Goal: Task Accomplishment & Management: Manage account settings

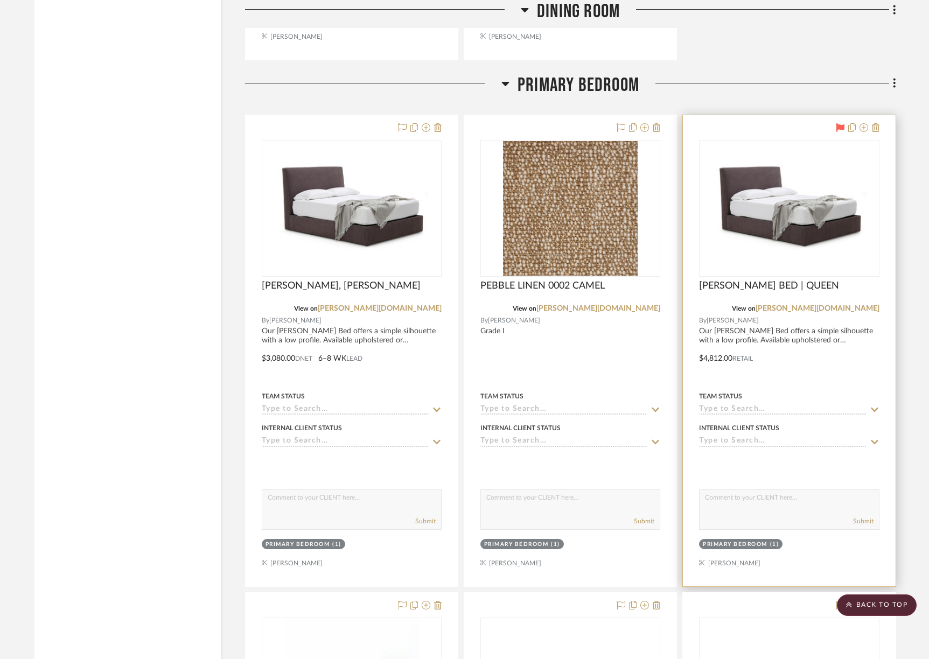
scroll to position [9685, 0]
click at [879, 117] on div at bounding box center [789, 350] width 212 height 471
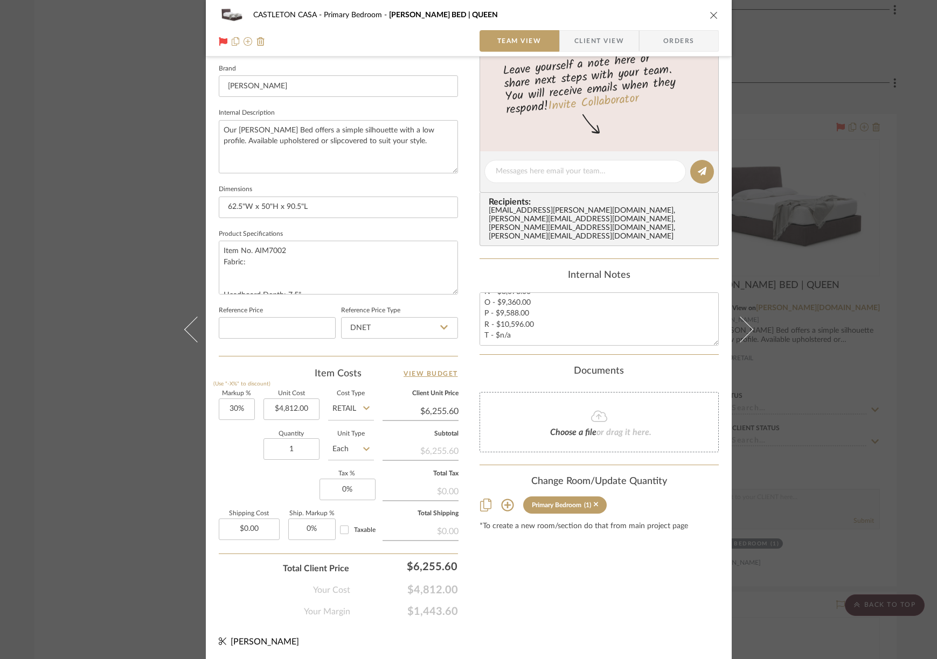
scroll to position [341, 0]
click at [256, 41] on img at bounding box center [260, 41] width 9 height 9
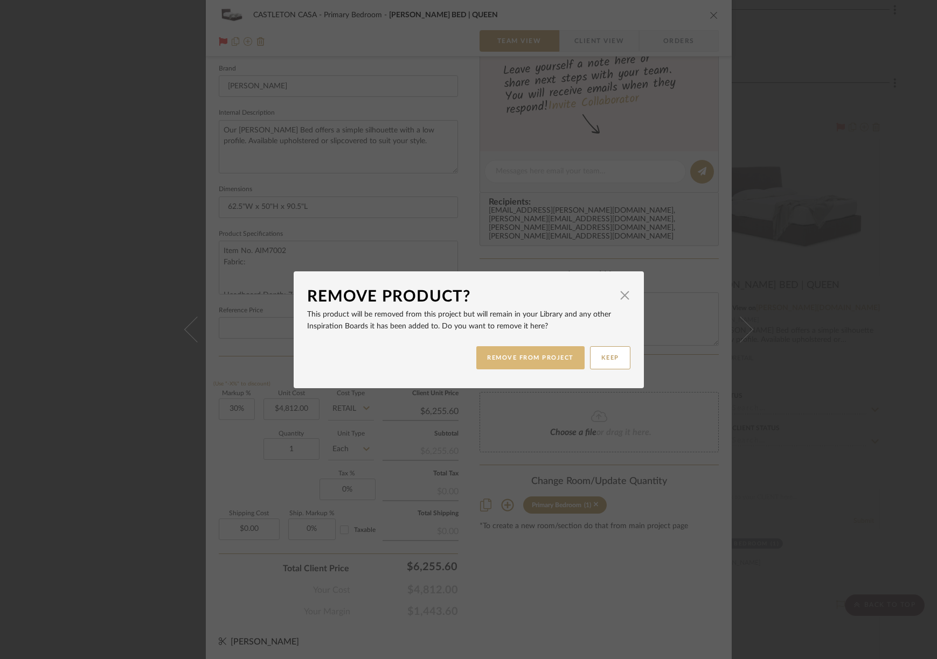
click at [547, 355] on button "REMOVE FROM PROJECT" at bounding box center [530, 357] width 108 height 23
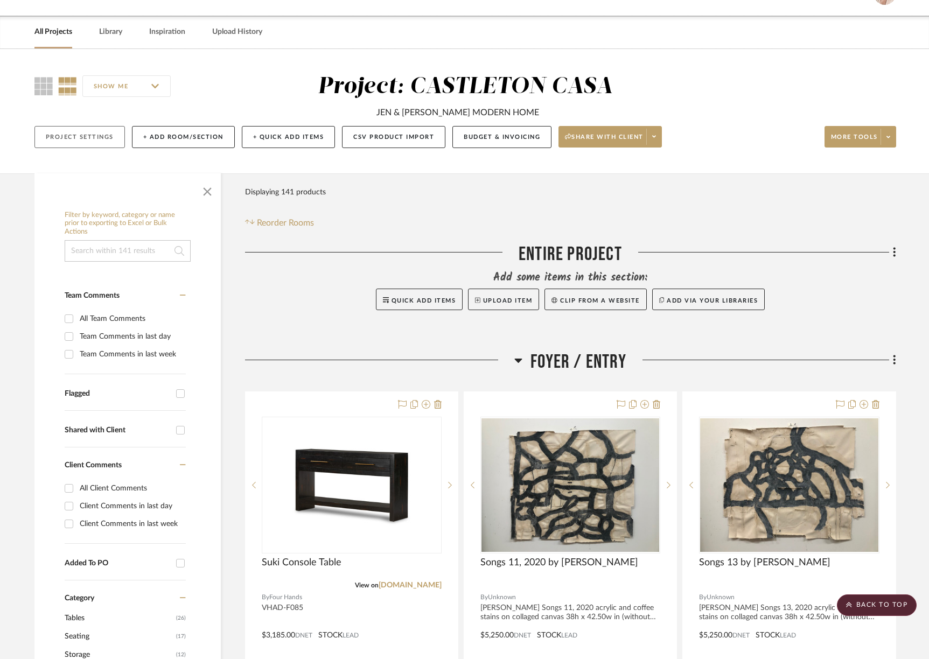
scroll to position [0, 0]
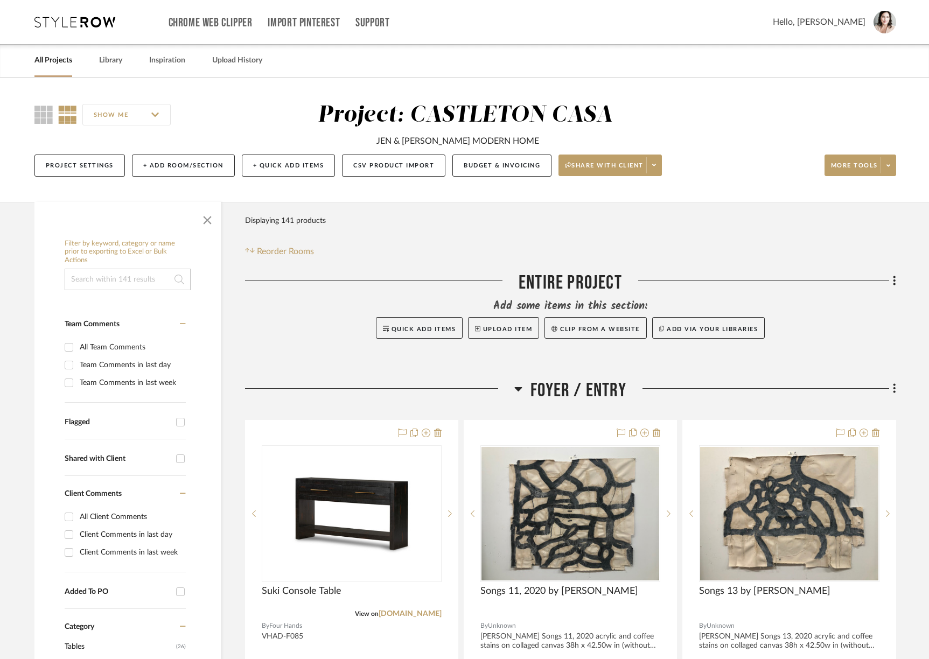
click at [54, 61] on link "All Projects" at bounding box center [53, 60] width 38 height 15
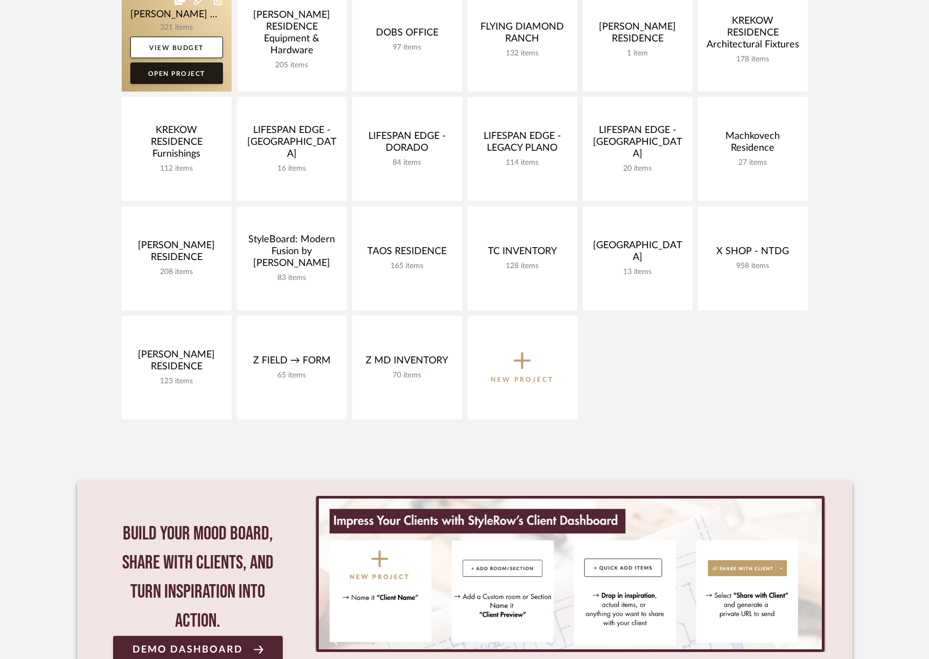
scroll to position [327, 0]
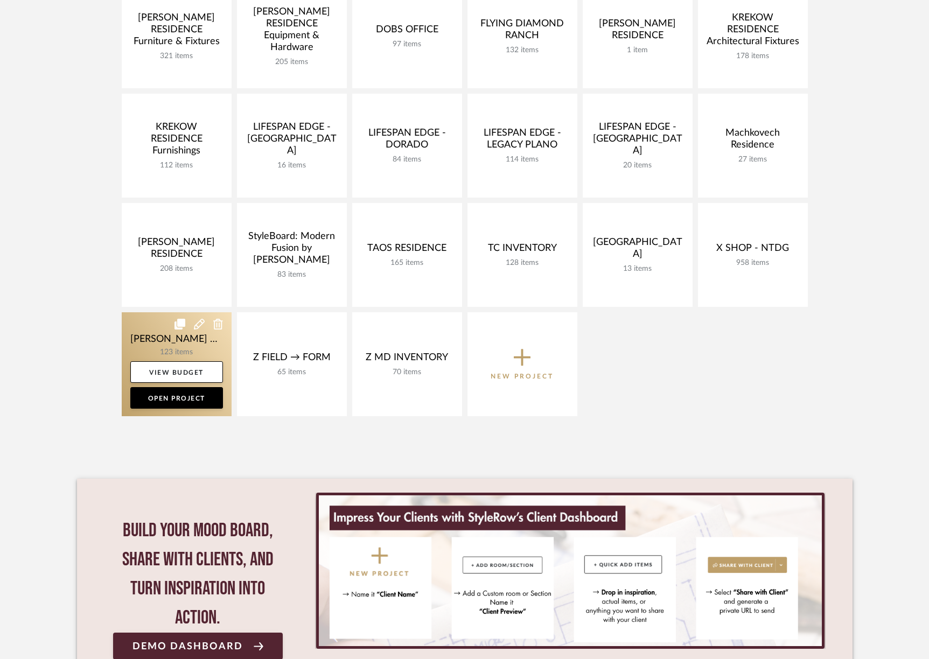
click at [140, 342] on link at bounding box center [177, 364] width 110 height 104
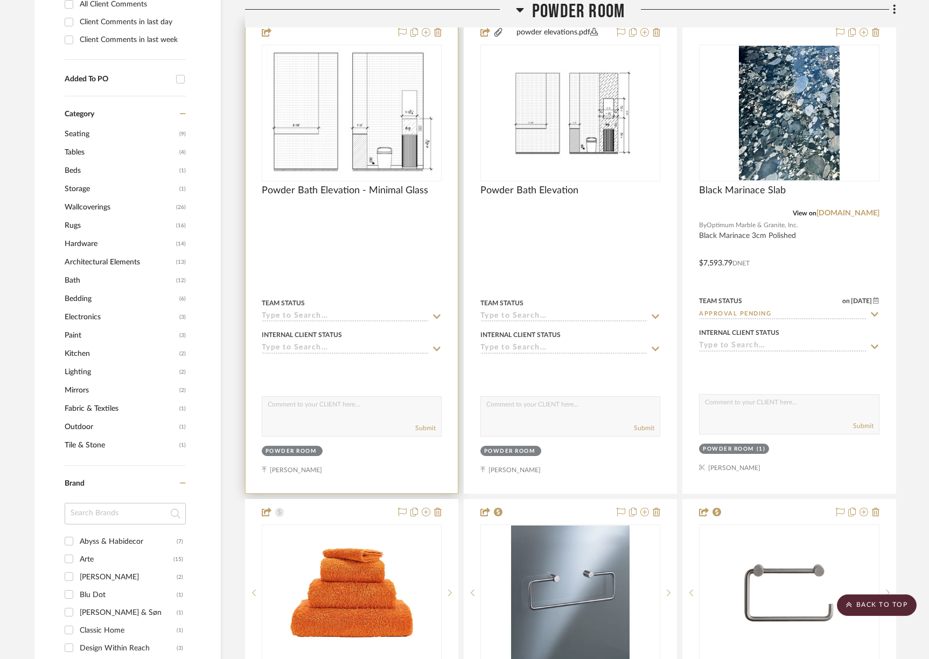
scroll to position [820, 0]
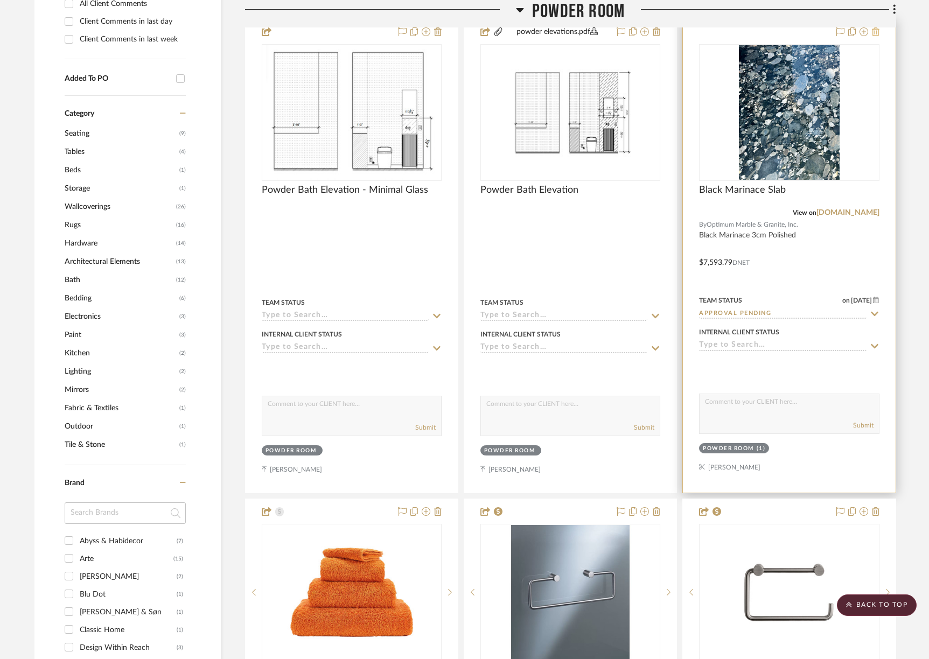
click at [877, 32] on icon at bounding box center [876, 31] width 8 height 9
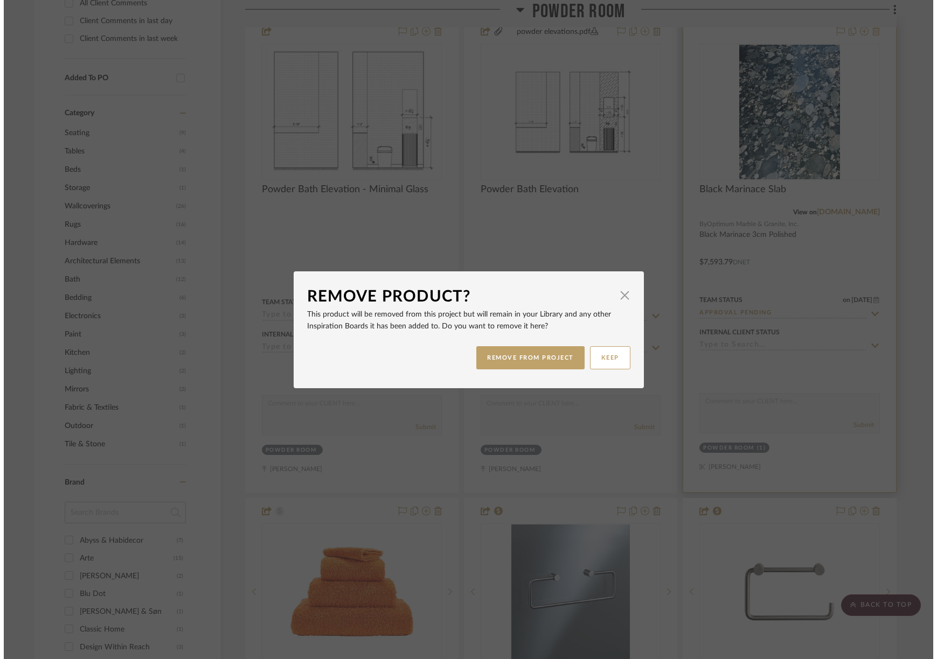
scroll to position [0, 0]
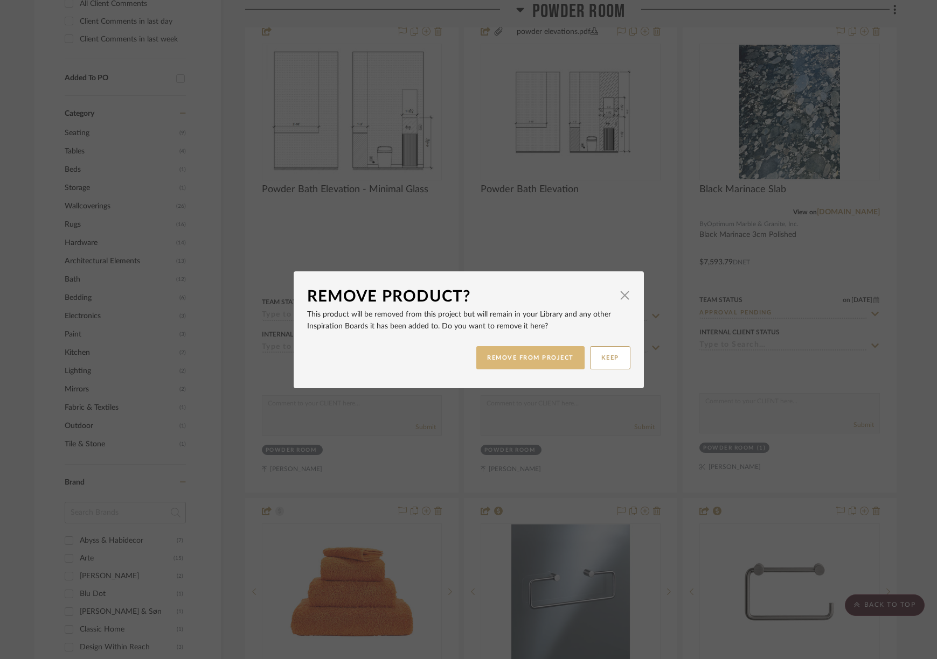
click at [527, 360] on button "REMOVE FROM PROJECT" at bounding box center [530, 357] width 108 height 23
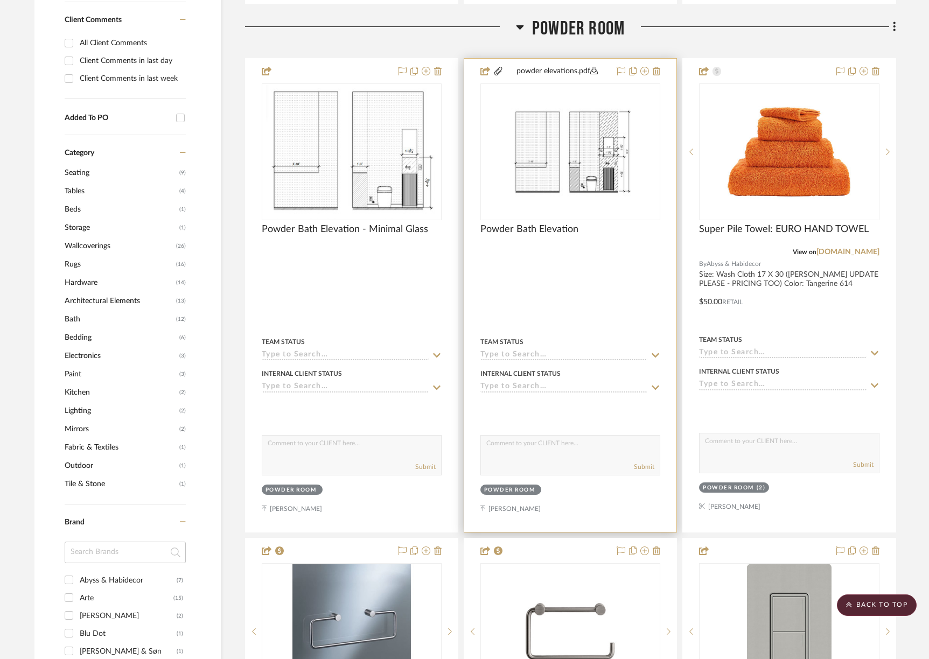
scroll to position [737, 0]
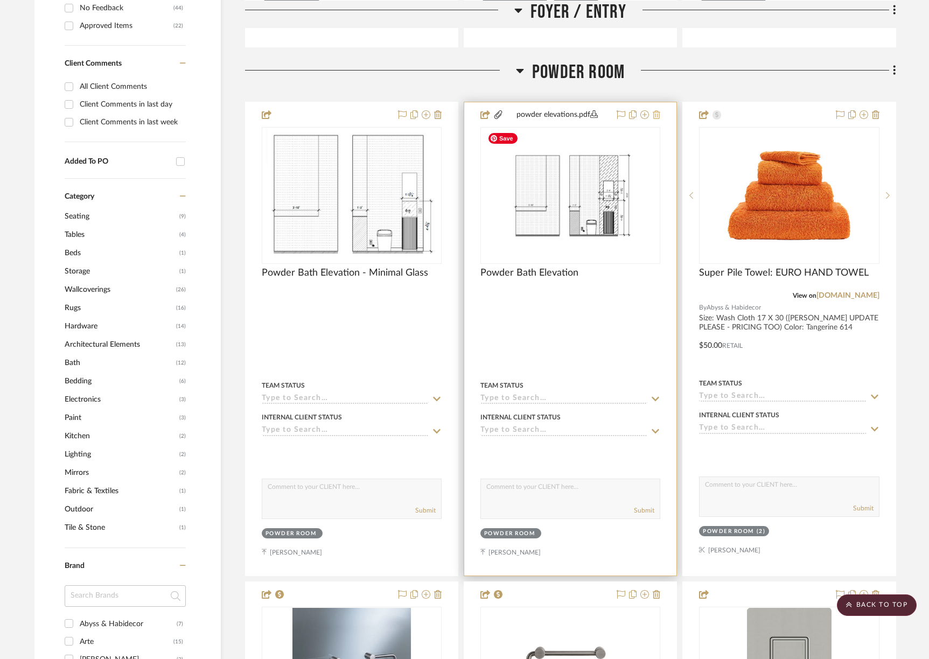
click at [656, 114] on icon at bounding box center [657, 114] width 8 height 9
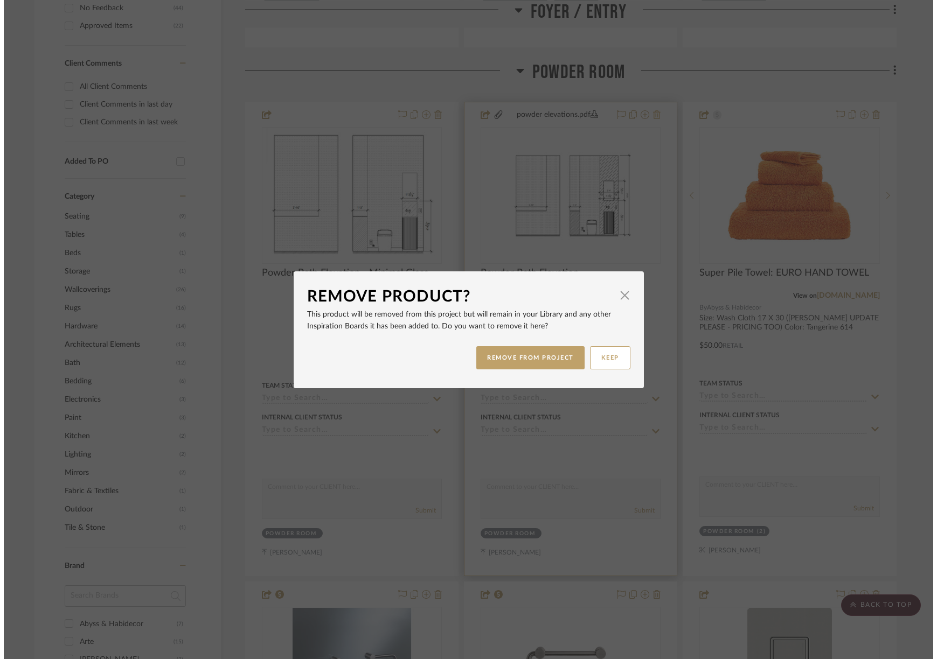
scroll to position [0, 0]
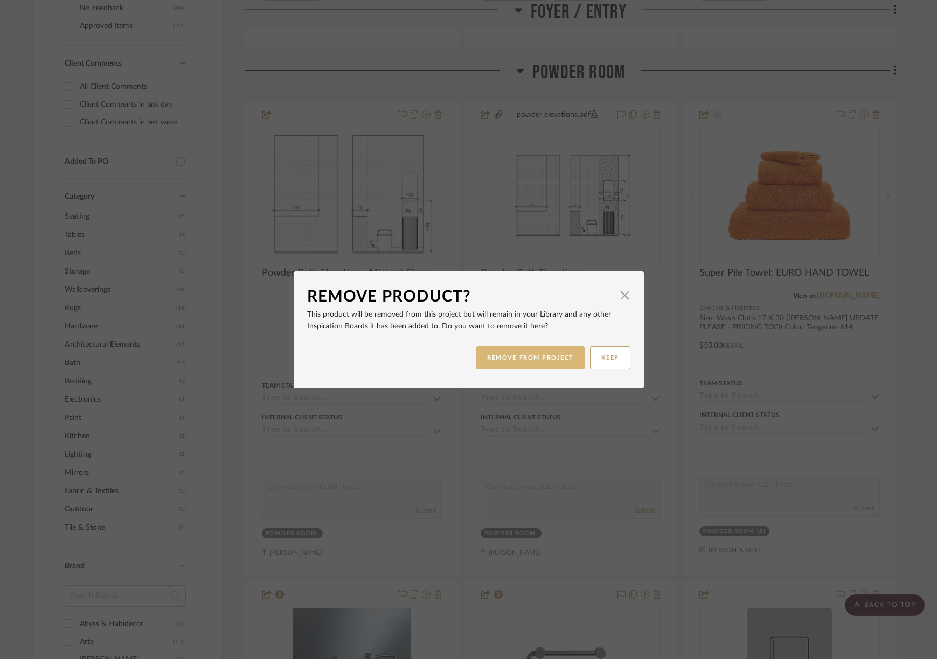
click at [516, 353] on button "REMOVE FROM PROJECT" at bounding box center [530, 357] width 108 height 23
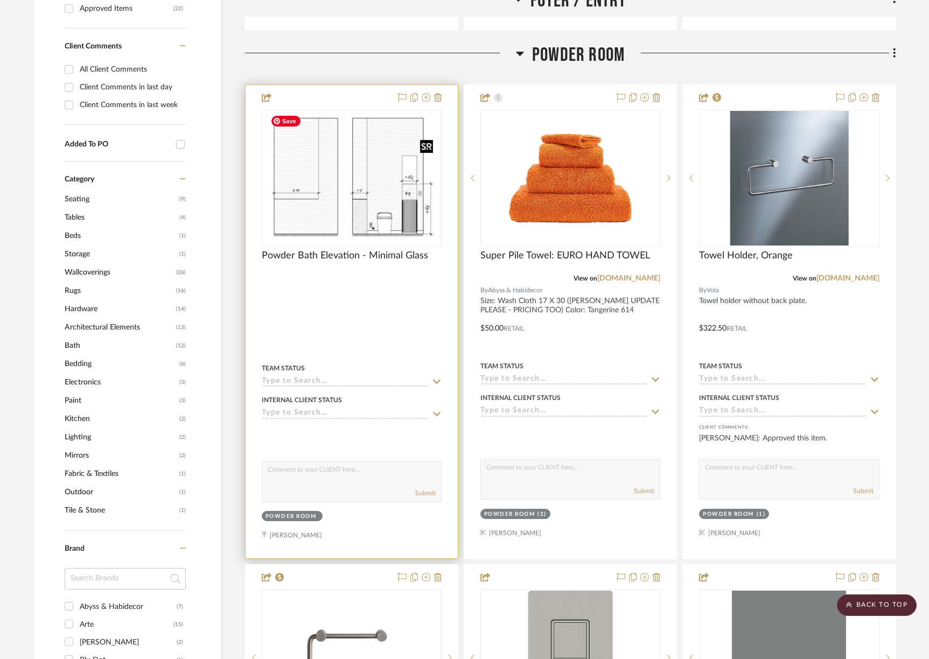
scroll to position [651, 0]
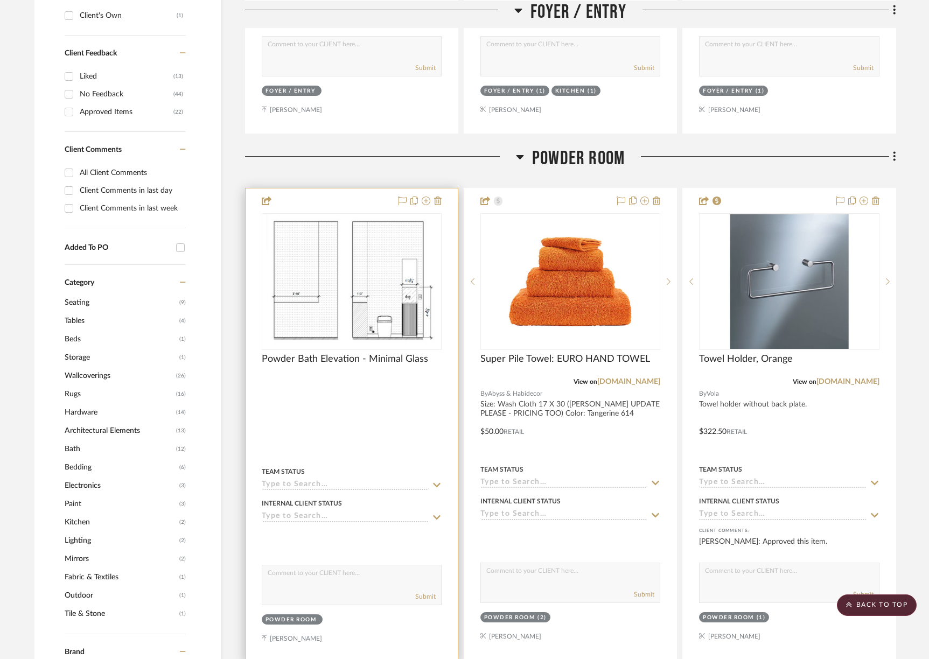
click at [374, 208] on div at bounding box center [352, 424] width 212 height 473
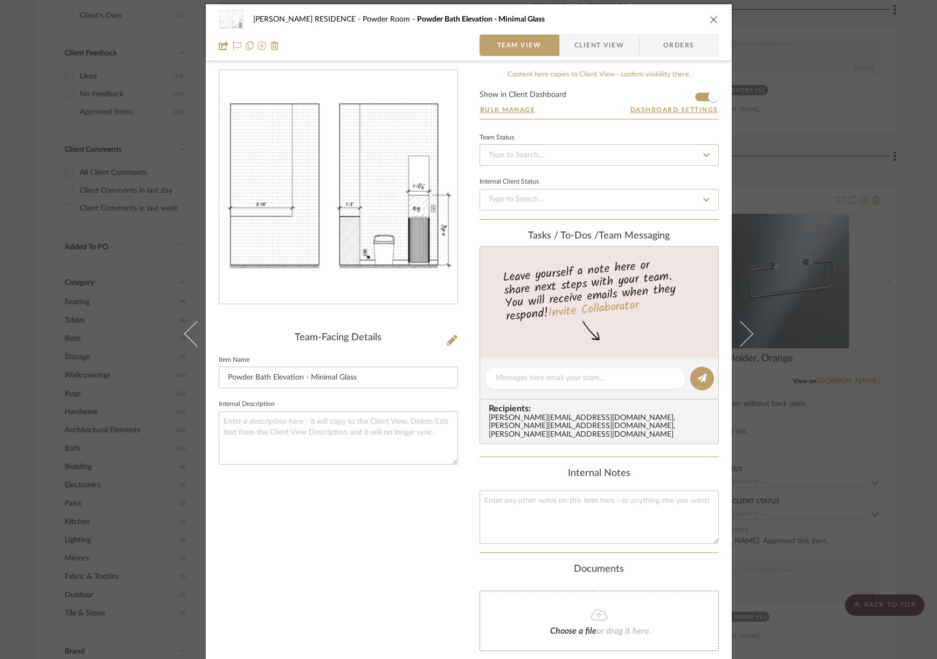
scroll to position [4, 0]
click at [585, 43] on span "Client View" at bounding box center [599, 45] width 50 height 22
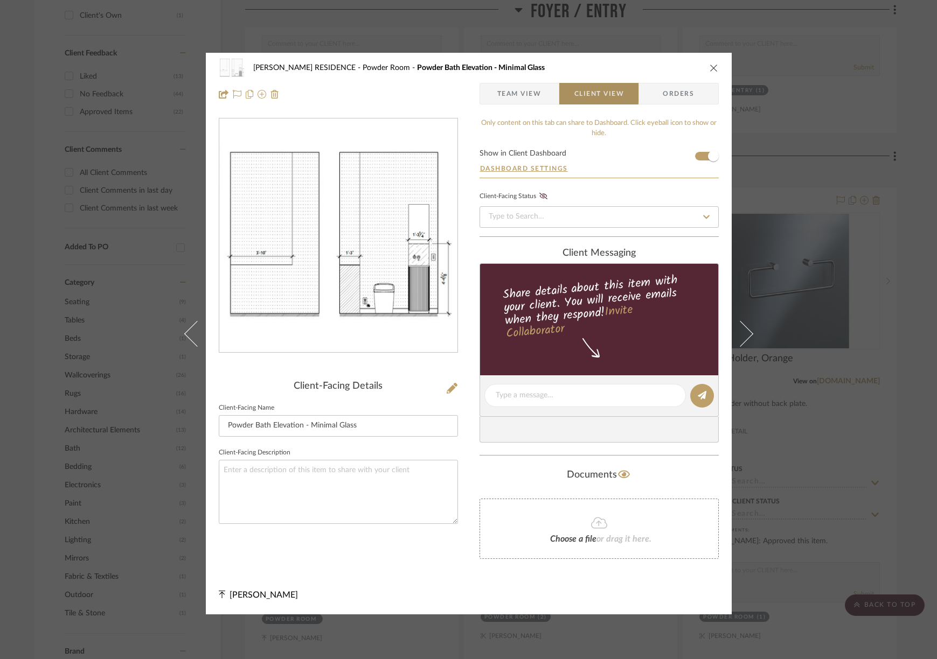
scroll to position [0, 0]
click at [712, 65] on icon "close" at bounding box center [713, 68] width 9 height 9
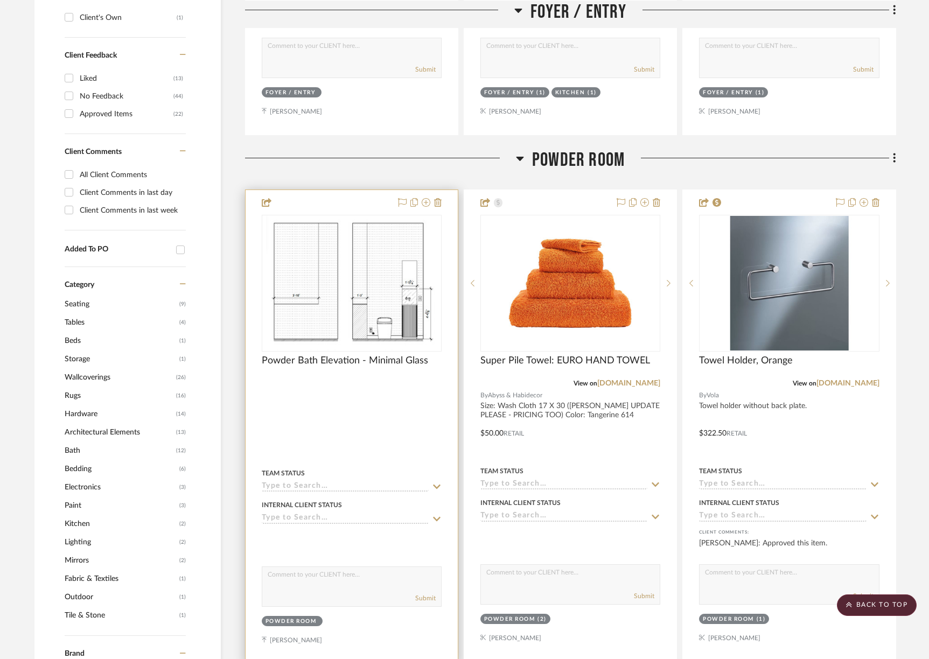
scroll to position [649, 0]
click at [399, 291] on img "0" at bounding box center [351, 284] width 171 height 135
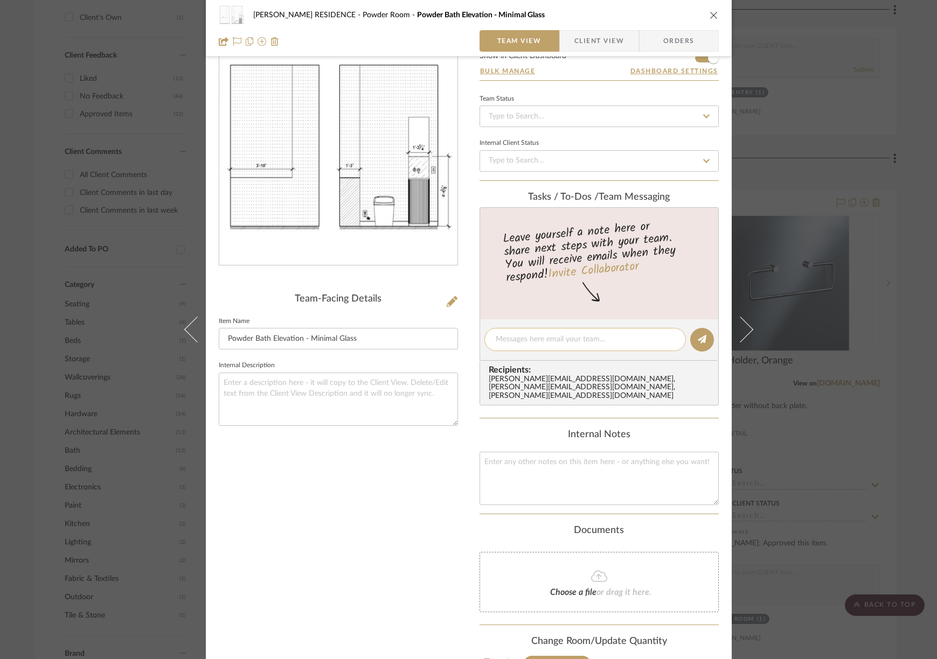
scroll to position [0, 0]
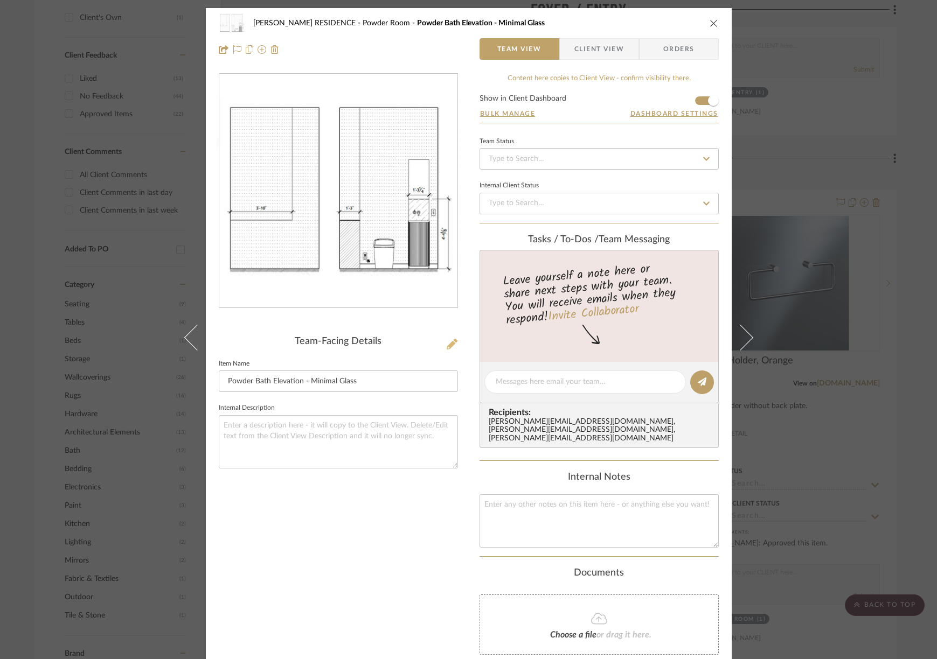
click at [449, 341] on icon at bounding box center [451, 344] width 11 height 11
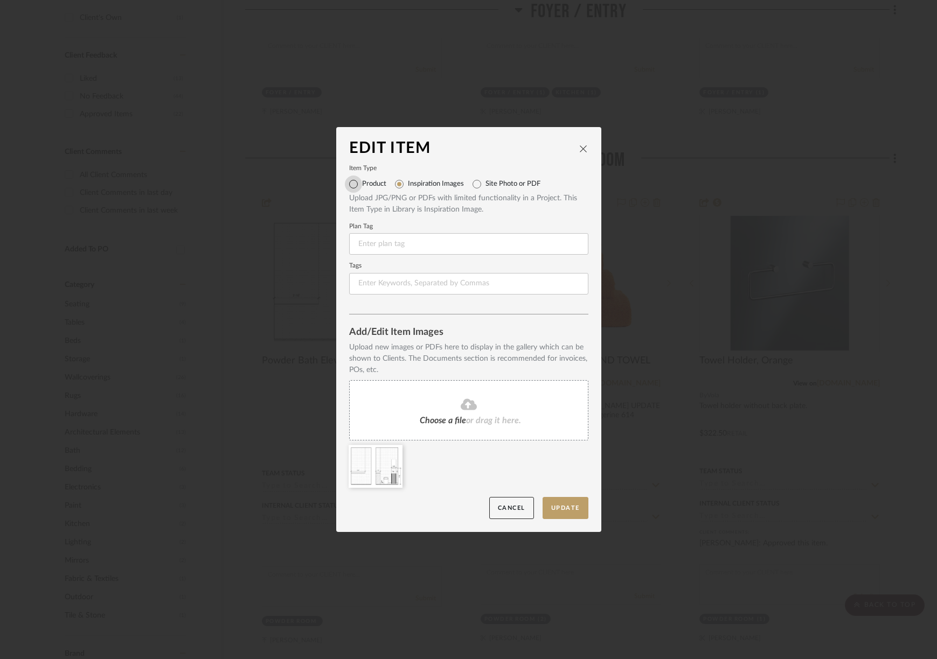
click at [348, 181] on input "Product" at bounding box center [353, 184] width 17 height 17
radio input "true"
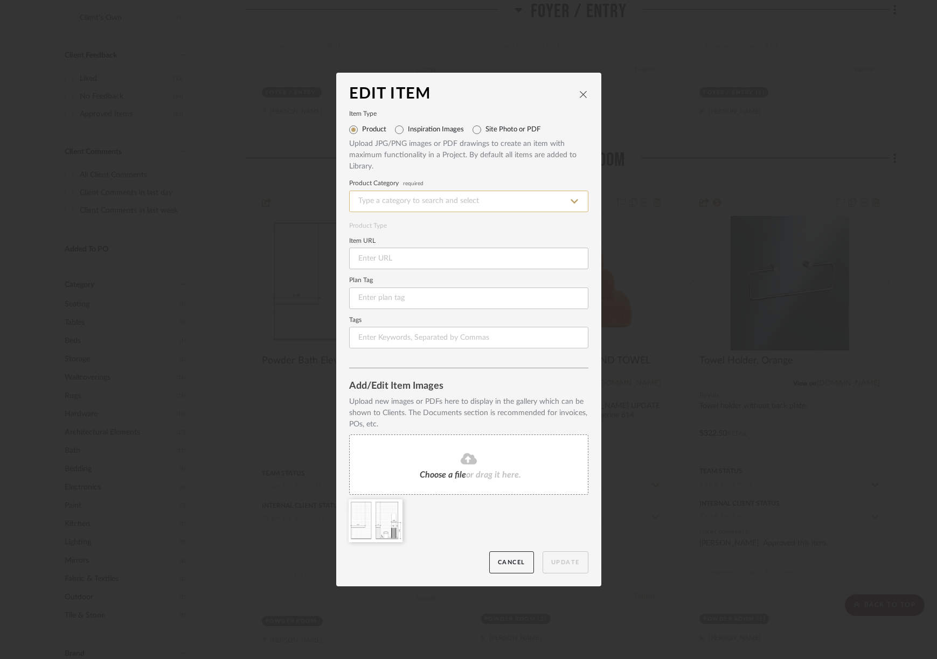
click at [390, 201] on input at bounding box center [468, 202] width 239 height 22
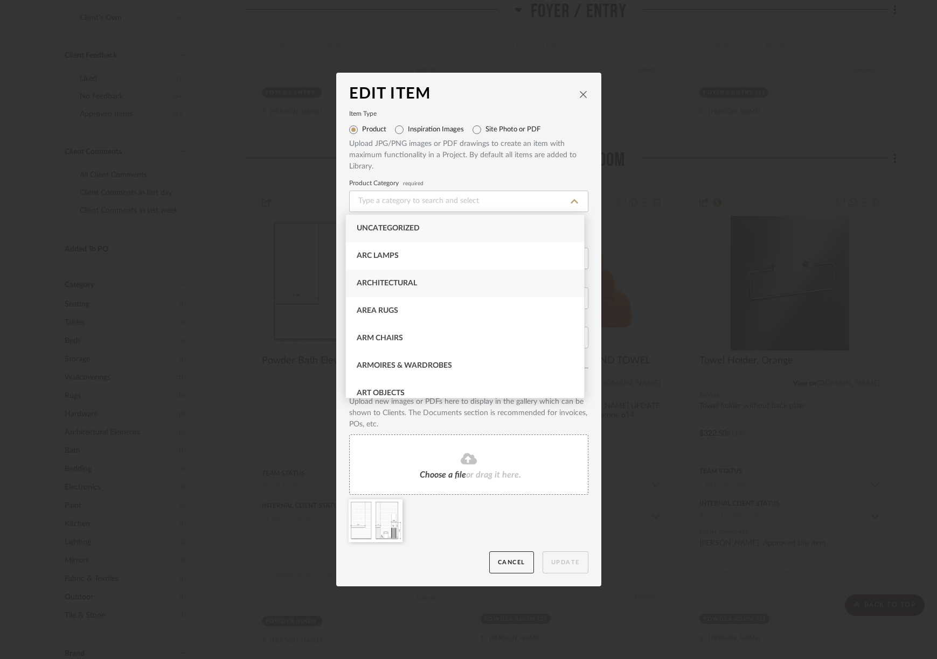
click at [392, 276] on div "Architectural" at bounding box center [465, 283] width 238 height 27
type input "Architectural"
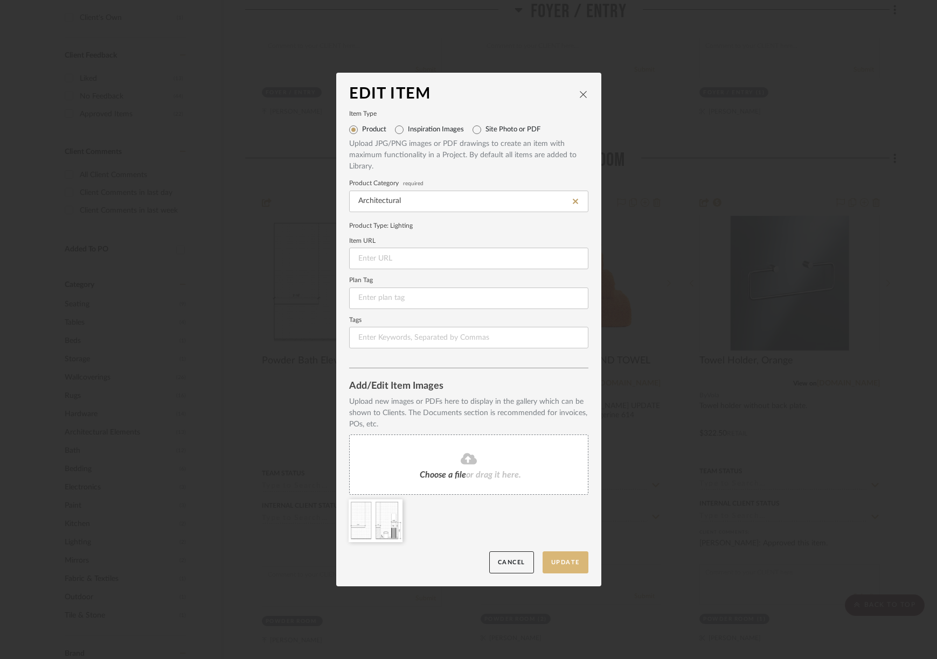
click at [575, 559] on button "Update" at bounding box center [565, 562] width 46 height 22
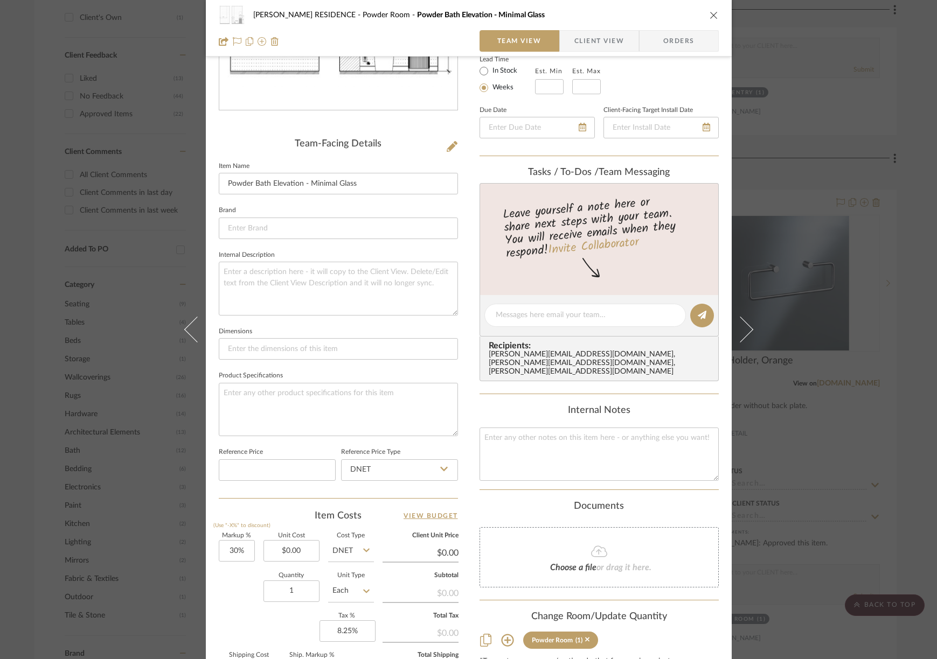
scroll to position [340, 0]
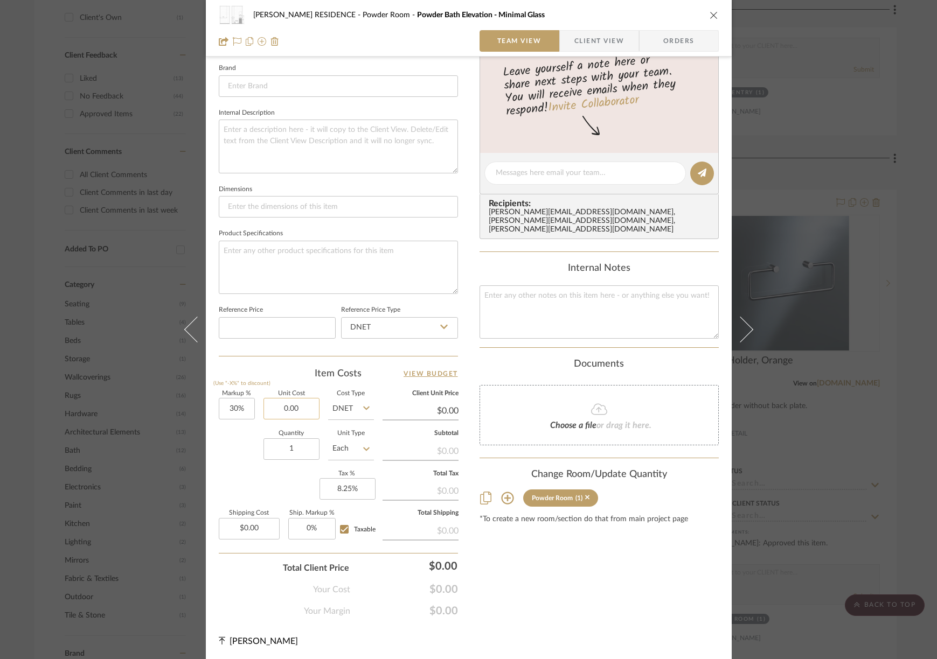
click at [308, 409] on input "0.00" at bounding box center [291, 409] width 56 height 22
type input "$1,805.00"
click at [231, 465] on div "Quantity 1 Unit Type Each" at bounding box center [296, 450] width 155 height 38
type input "$2,346.50"
type input "$351.98"
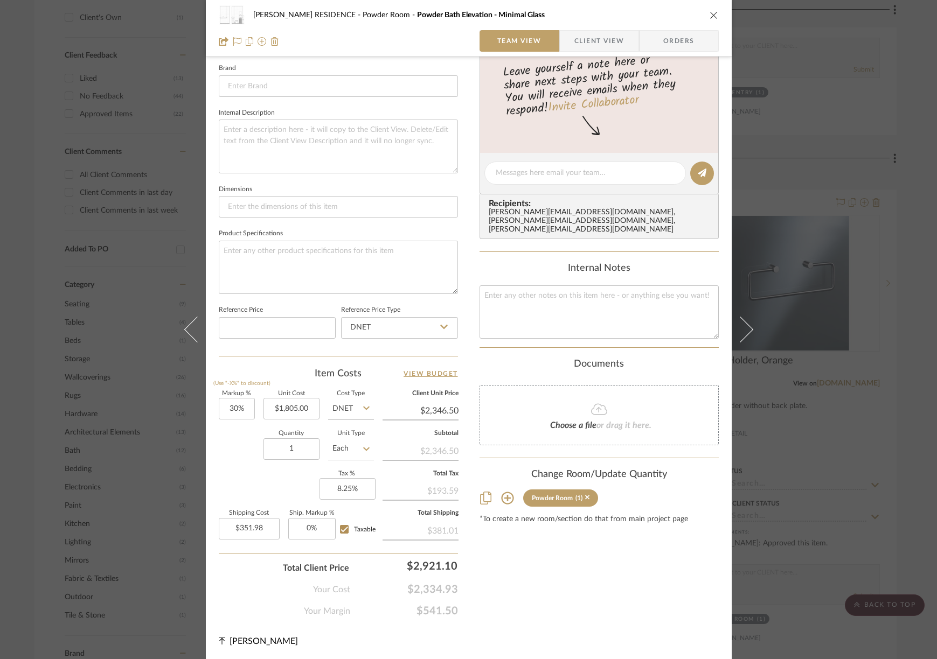
click at [573, 569] on div "Content here copies to Client View - confirm visibility there. Show in Client D…" at bounding box center [598, 175] width 239 height 884
click at [709, 15] on icon "close" at bounding box center [713, 15] width 9 height 9
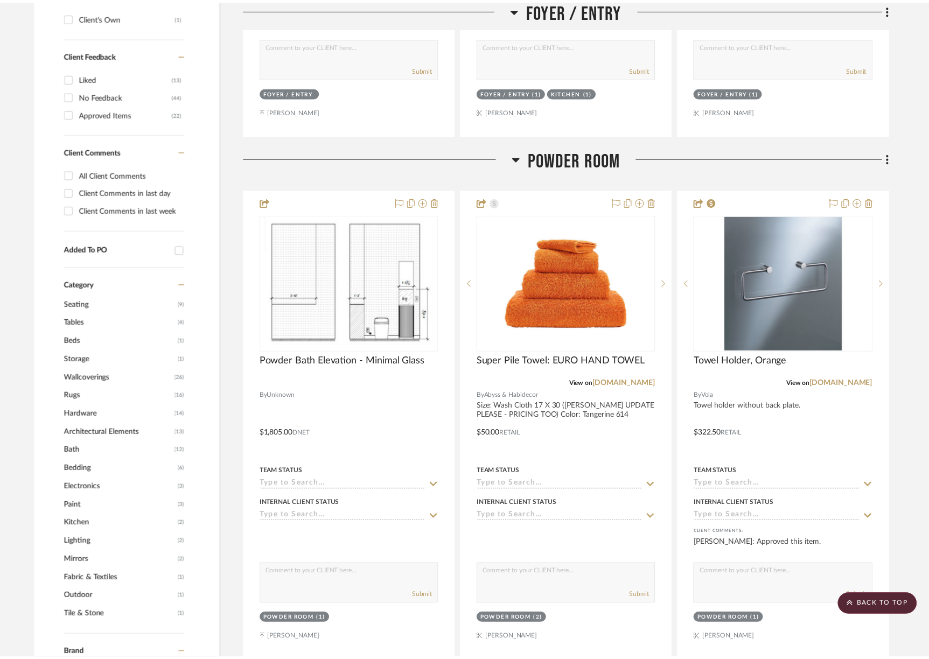
scroll to position [649, 0]
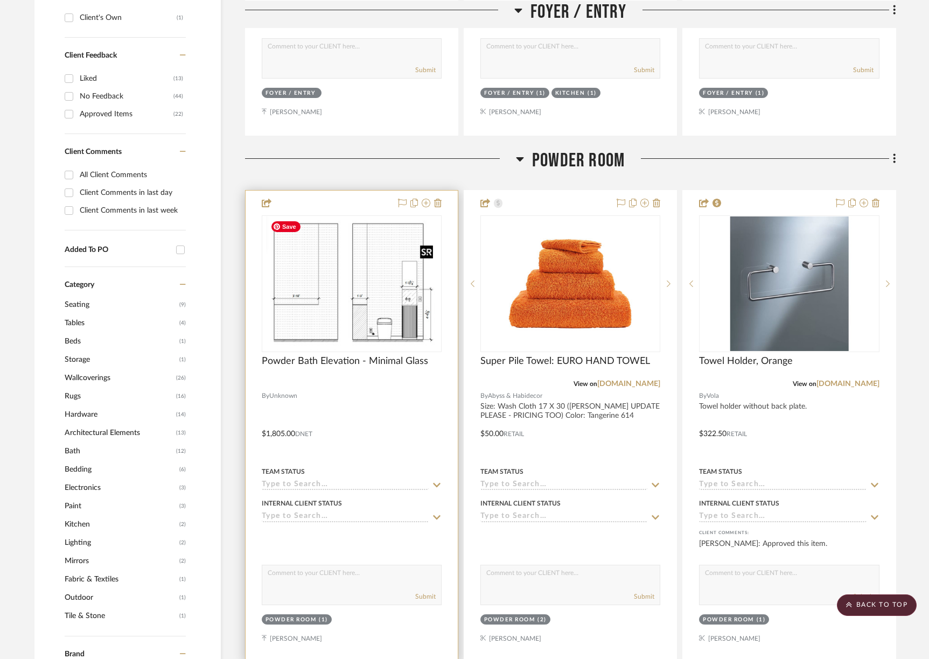
click at [404, 247] on img "0" at bounding box center [351, 284] width 171 height 135
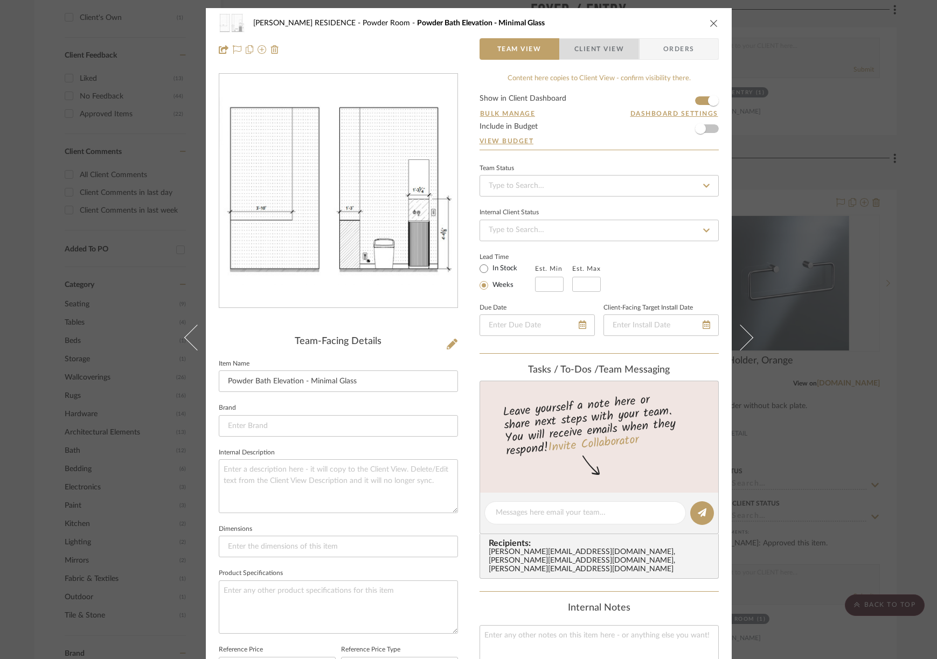
click at [612, 52] on span "Client View" at bounding box center [599, 49] width 50 height 22
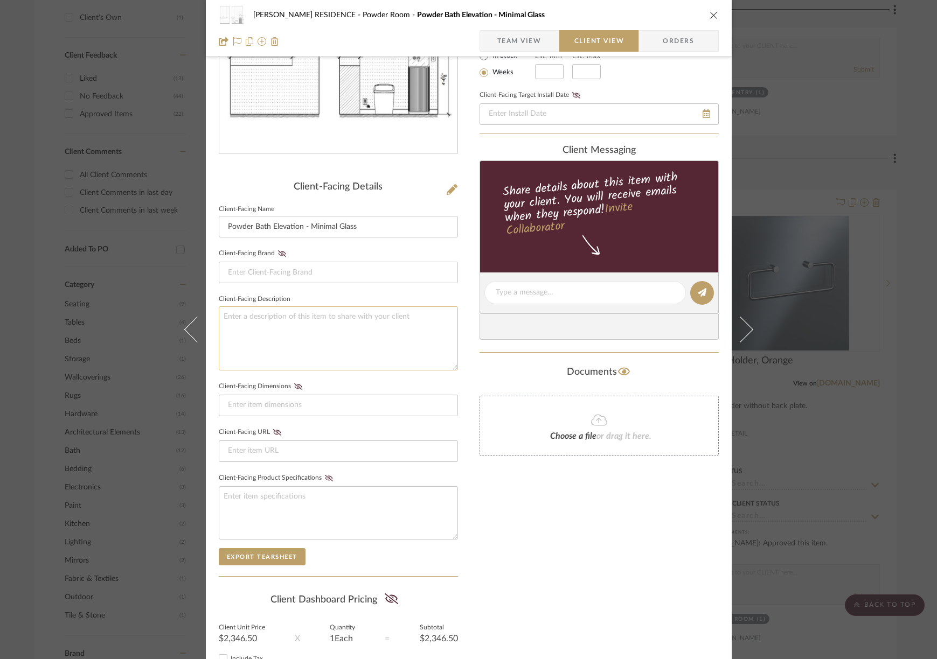
scroll to position [215, 0]
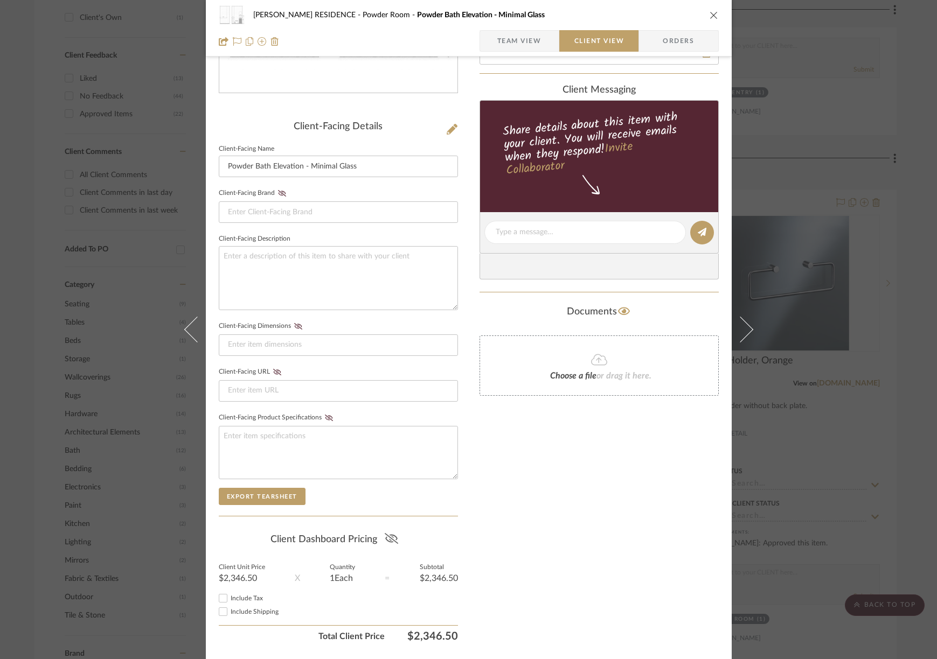
click at [388, 533] on icon at bounding box center [391, 538] width 13 height 11
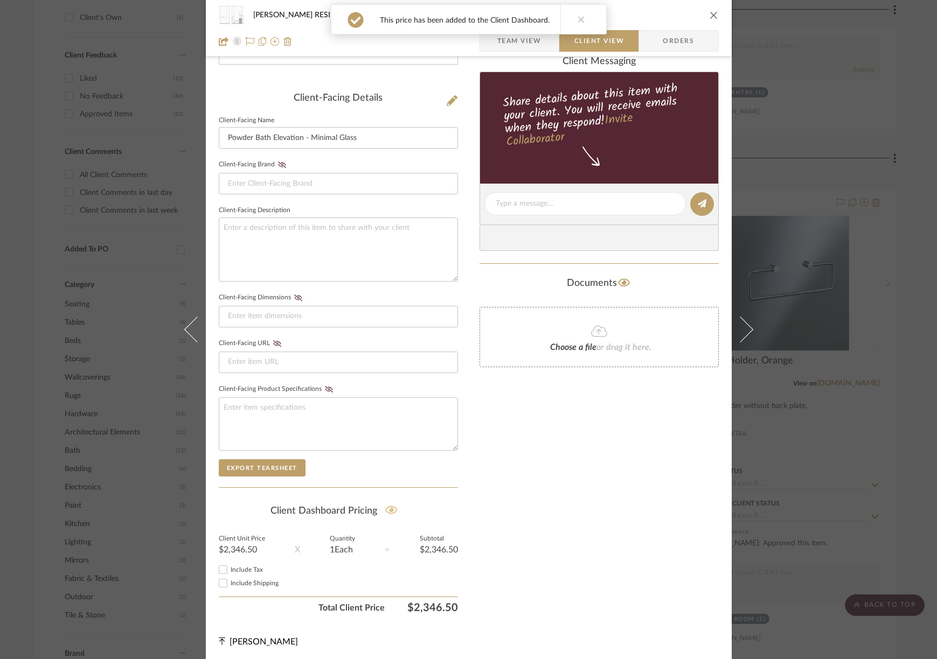
scroll to position [245, 0]
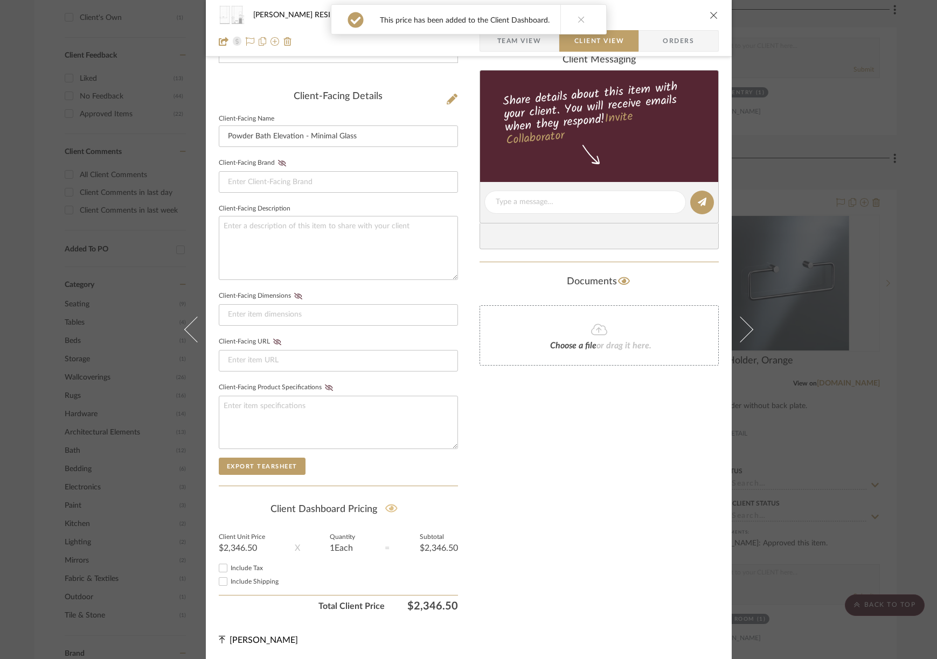
click at [710, 13] on icon "close" at bounding box center [713, 15] width 9 height 9
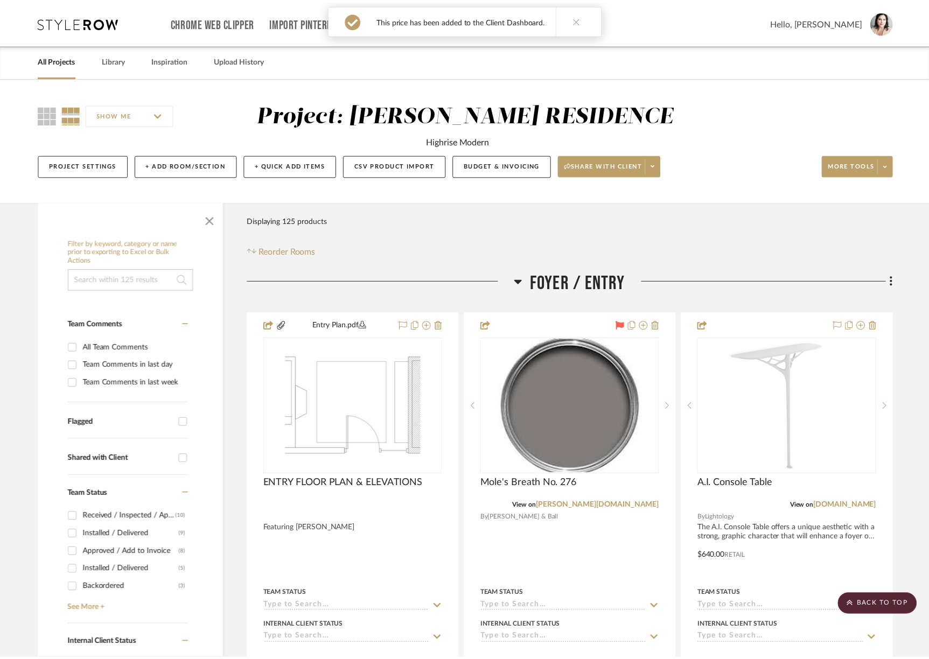
scroll to position [649, 0]
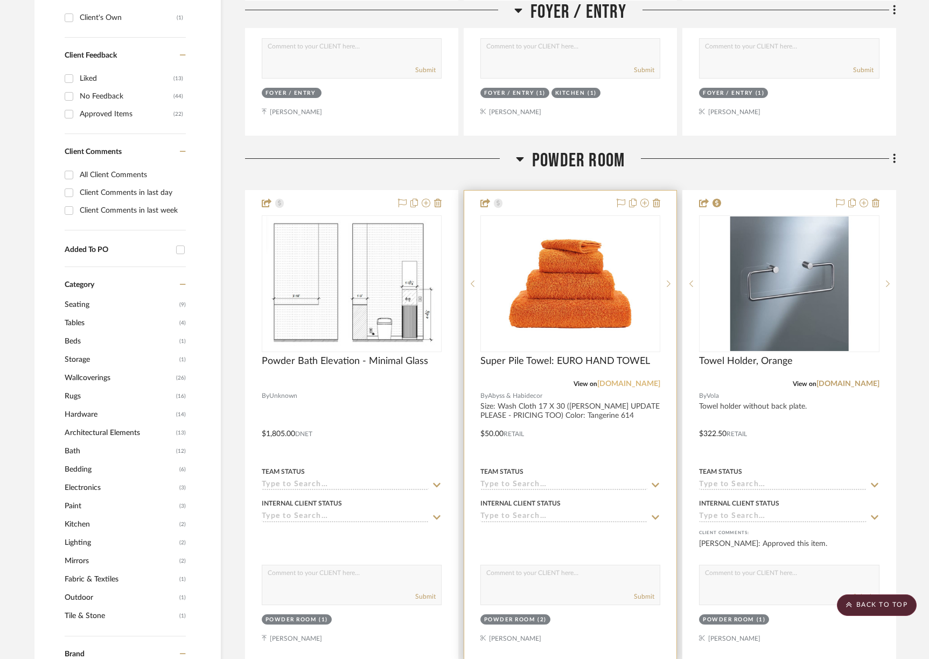
click at [624, 383] on link "[DOMAIN_NAME]" at bounding box center [628, 384] width 63 height 8
click at [578, 260] on img "0" at bounding box center [570, 284] width 135 height 135
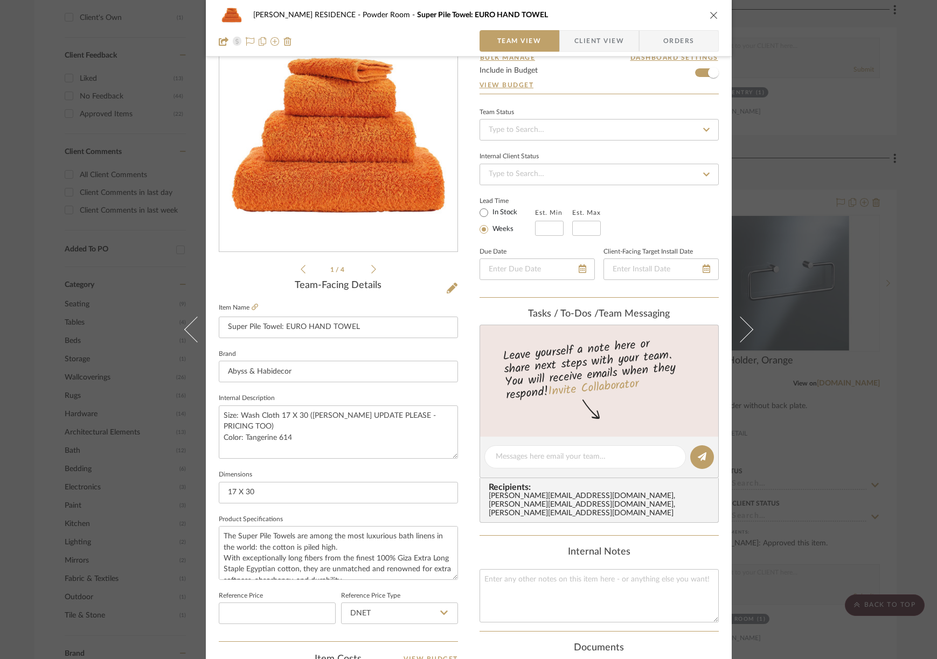
scroll to position [63, 0]
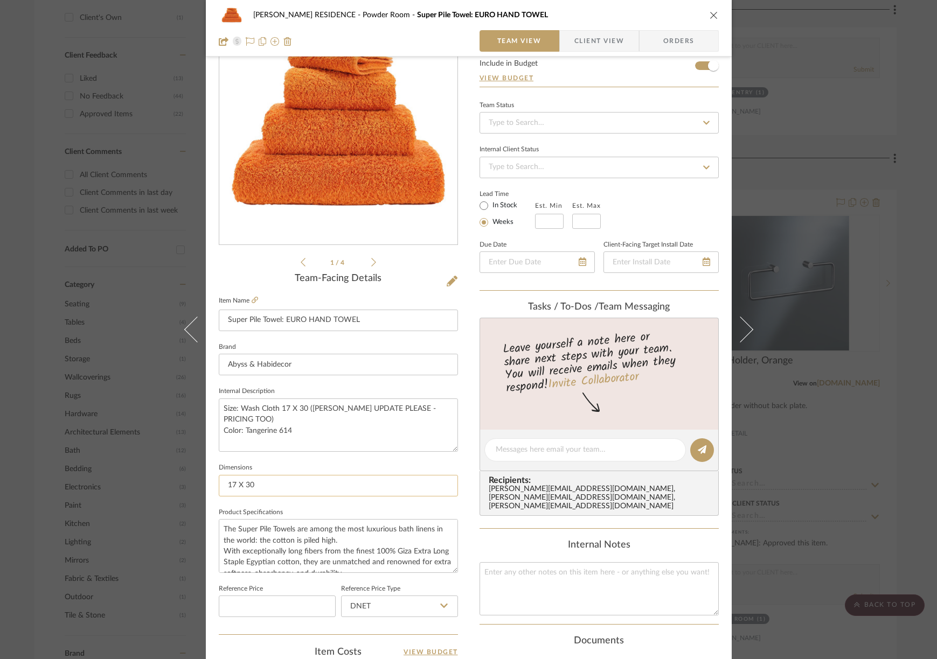
click at [283, 480] on input "17 X 30" at bounding box center [338, 486] width 239 height 22
type input "17 X 24"
click at [298, 407] on textarea "Size: Wash Cloth 17 X 30 ([PERSON_NAME] UPDATE PLEASE - PRICING TOO) Color: Tan…" at bounding box center [338, 425] width 239 height 53
drag, startPoint x: 304, startPoint y: 409, endPoint x: 449, endPoint y: 409, distance: 145.4
click at [449, 409] on textarea "Size: Wash Cloth 17 X 24 ([PERSON_NAME] UPDATE PLEASE - PRICING TOO) Color: Tan…" at bounding box center [338, 425] width 239 height 53
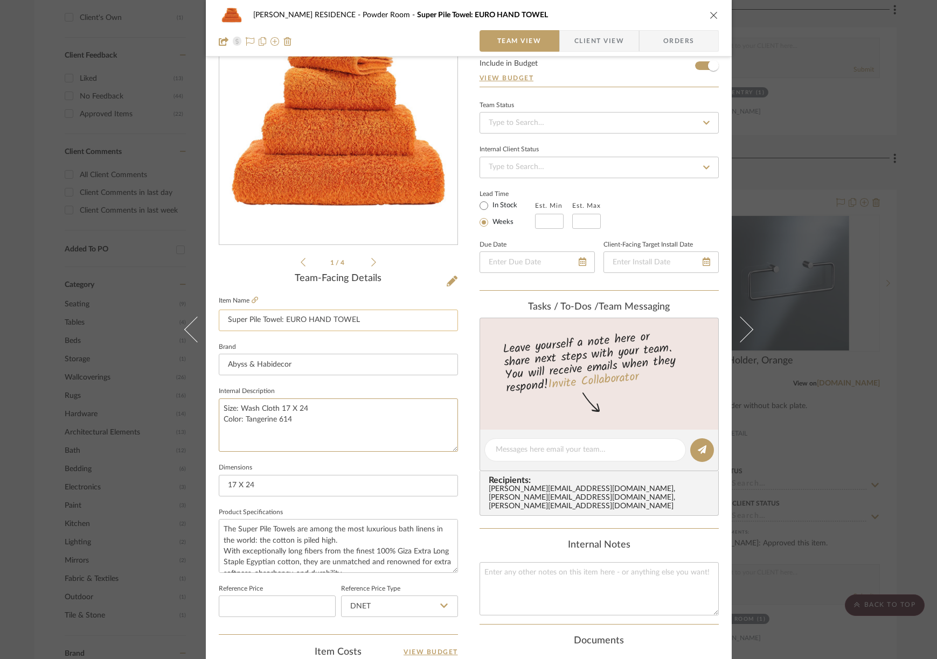
type textarea "Size: Wash Cloth 17 X 24 Color: Tangerine 614"
click at [367, 318] on input "Super Pile Towel: EURO HAND TOWEL" at bounding box center [338, 321] width 239 height 22
drag, startPoint x: 367, startPoint y: 318, endPoint x: 283, endPoint y: 320, distance: 83.5
click at [283, 320] on input "Super Pile Towel: EURO HAND TOWEL" at bounding box center [338, 321] width 239 height 22
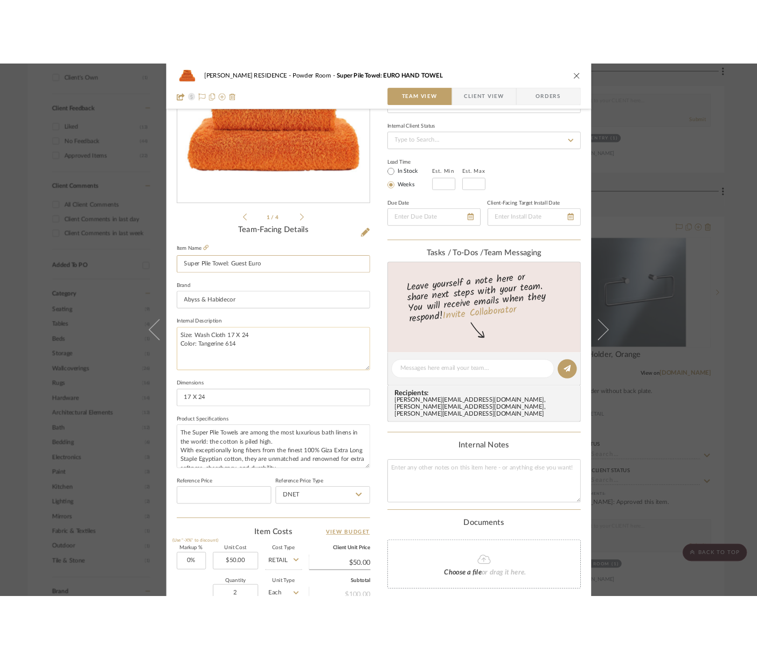
scroll to position [320, 0]
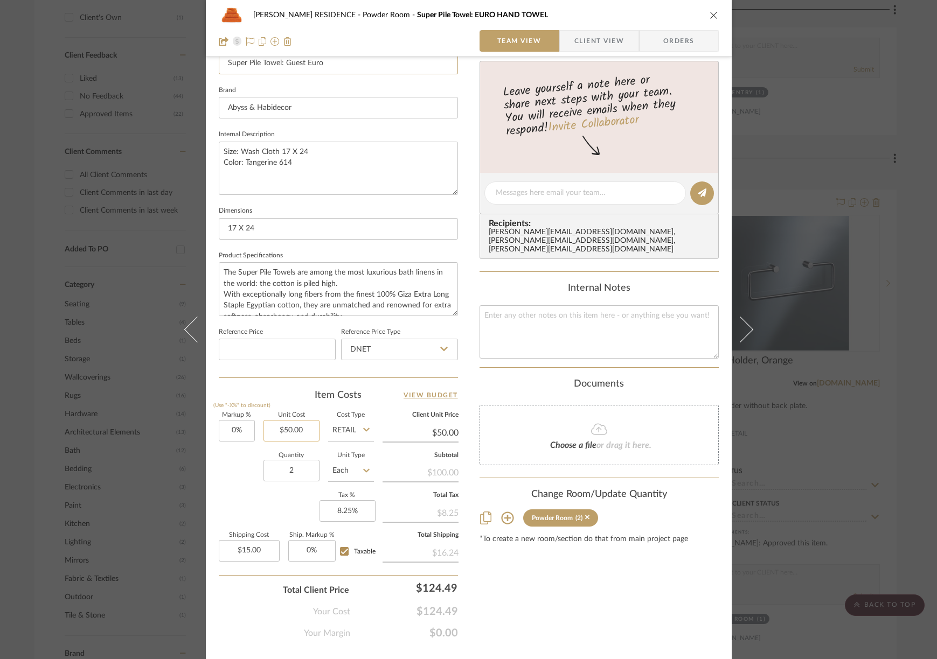
type input "Super Pile Towel: Guest Euro"
type input "50.00"
click at [302, 434] on input "50.00" at bounding box center [291, 431] width 56 height 22
type input "$38.00"
click at [245, 477] on div "Quantity 2 Unit Type Each" at bounding box center [296, 472] width 155 height 38
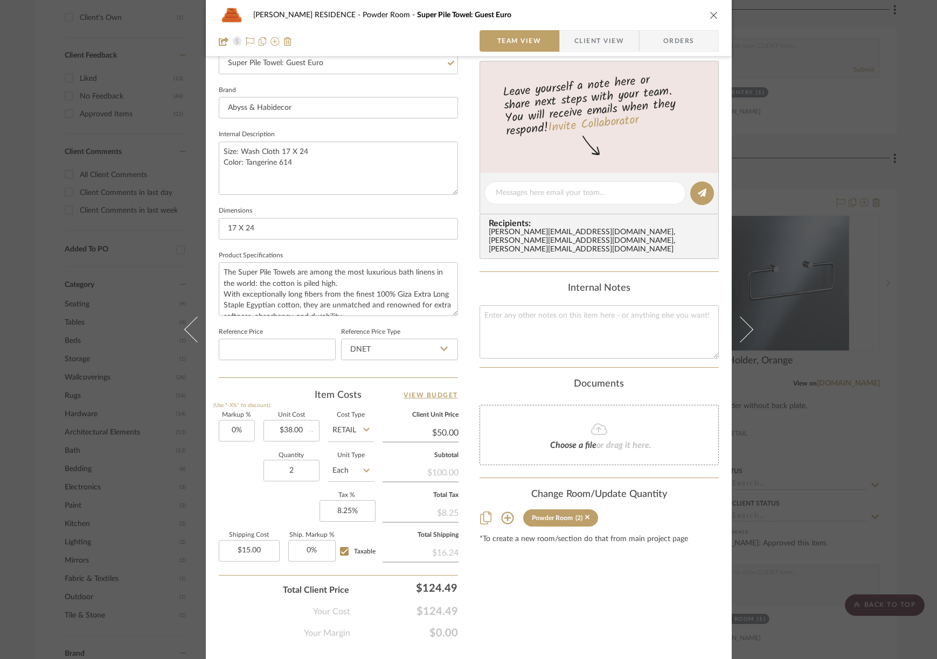
type input "$38.00"
type input "$11.40"
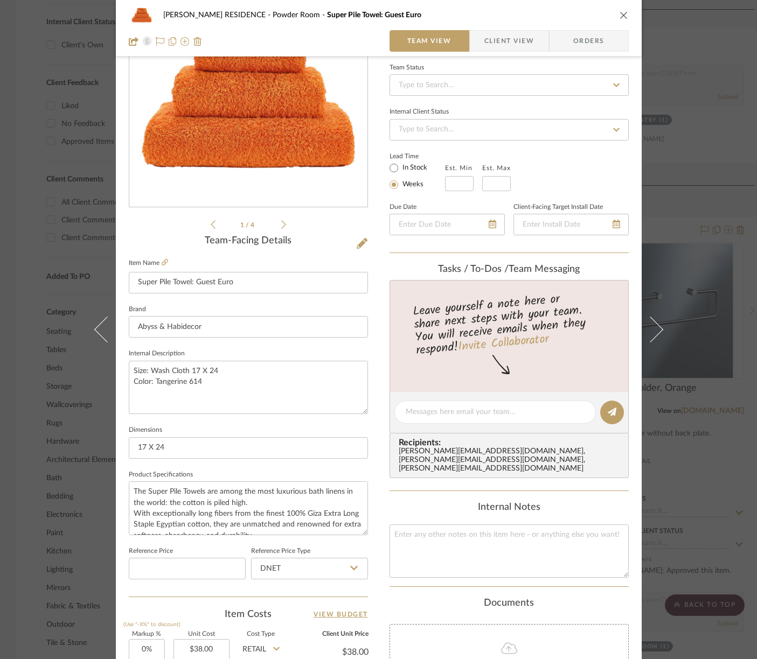
scroll to position [308, 0]
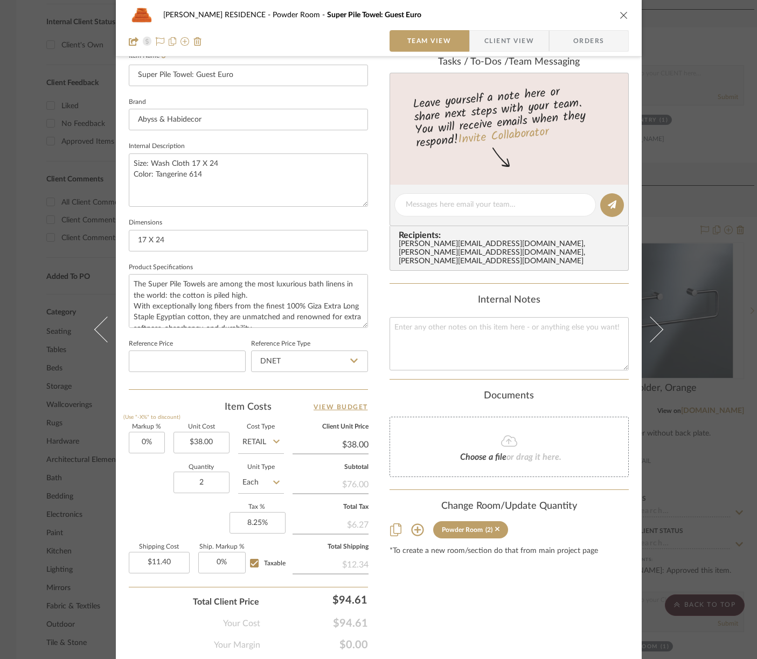
click at [619, 16] on icon "close" at bounding box center [623, 15] width 9 height 9
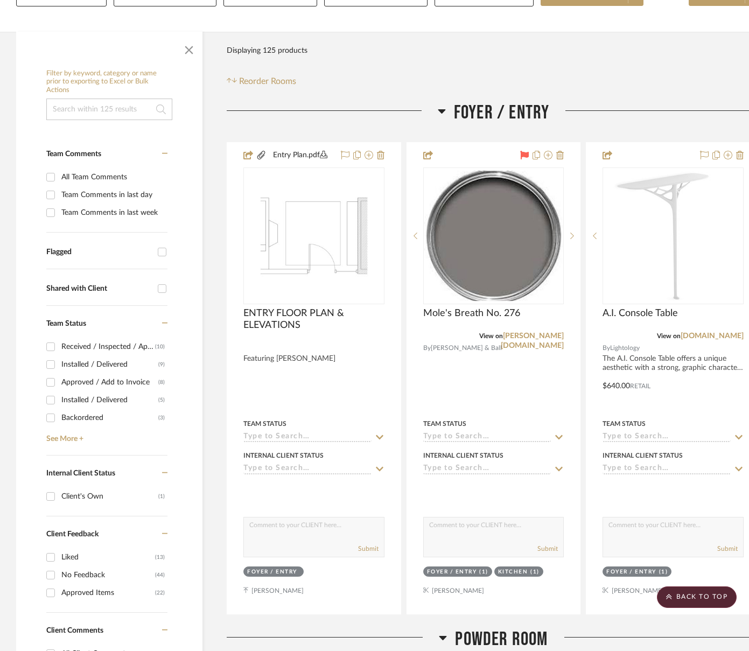
scroll to position [0, 0]
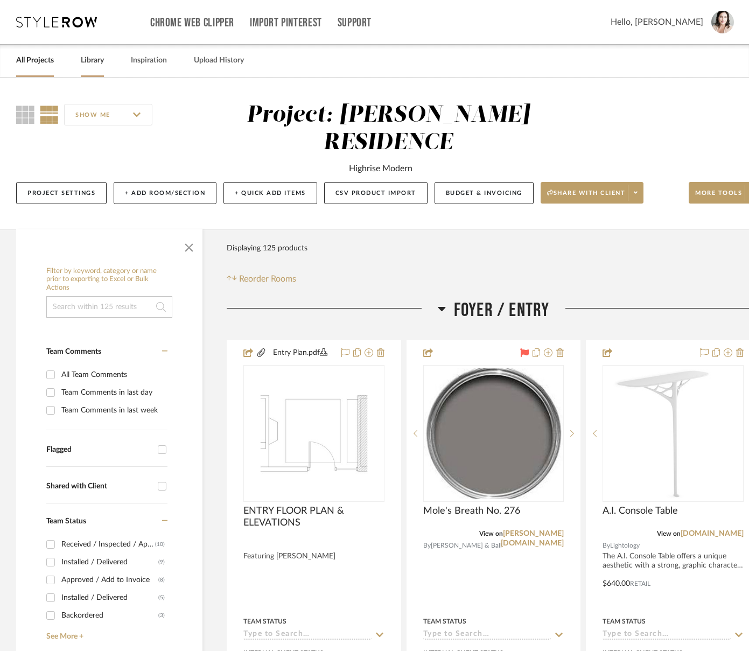
click at [90, 65] on link "Library" at bounding box center [92, 60] width 23 height 15
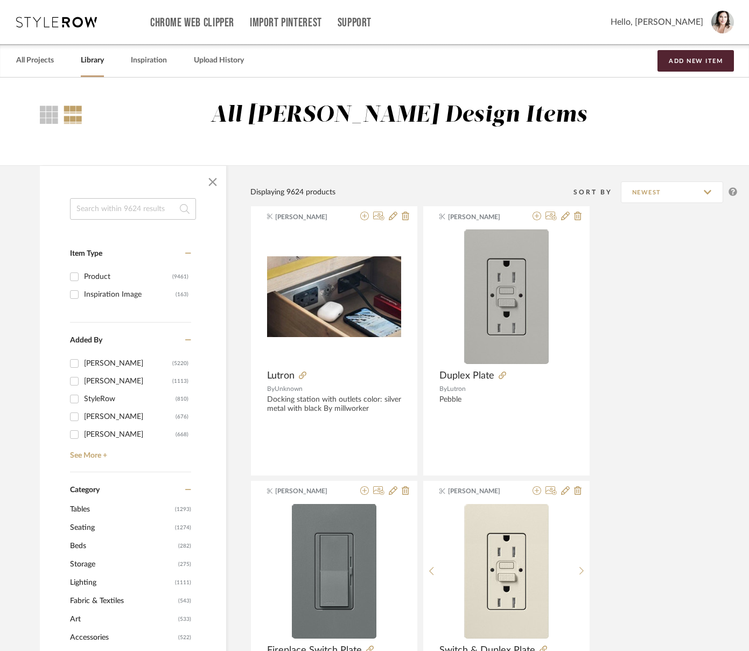
click at [117, 206] on input at bounding box center [133, 209] width 126 height 22
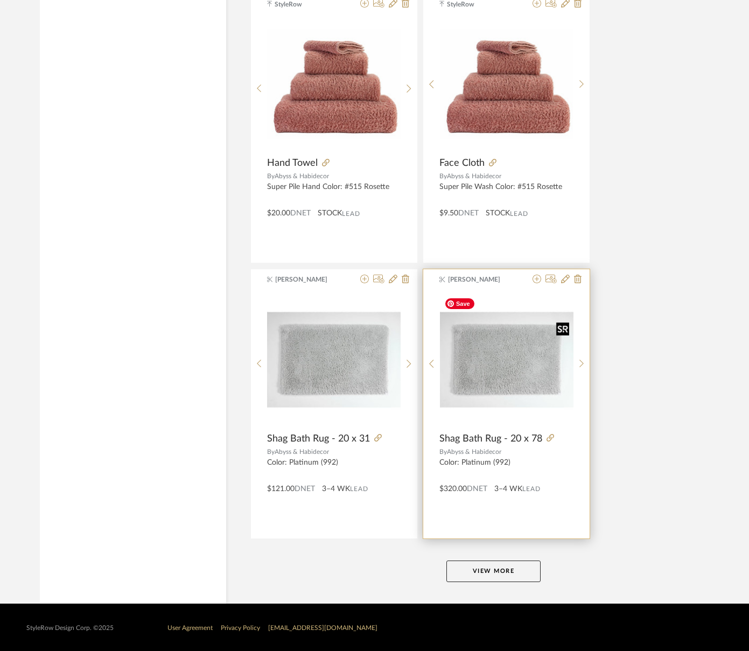
scroll to position [4653, 0]
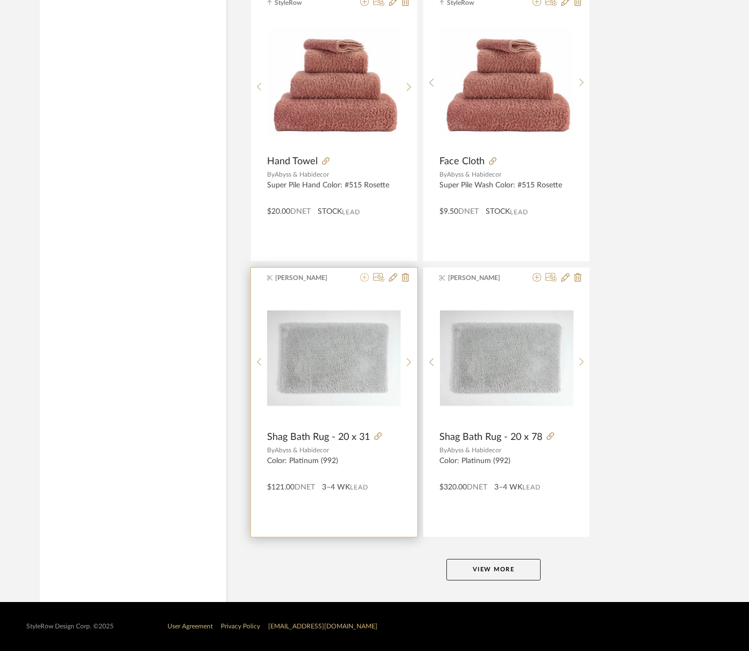
type input "ABYSS"
click at [365, 280] on icon at bounding box center [364, 277] width 9 height 9
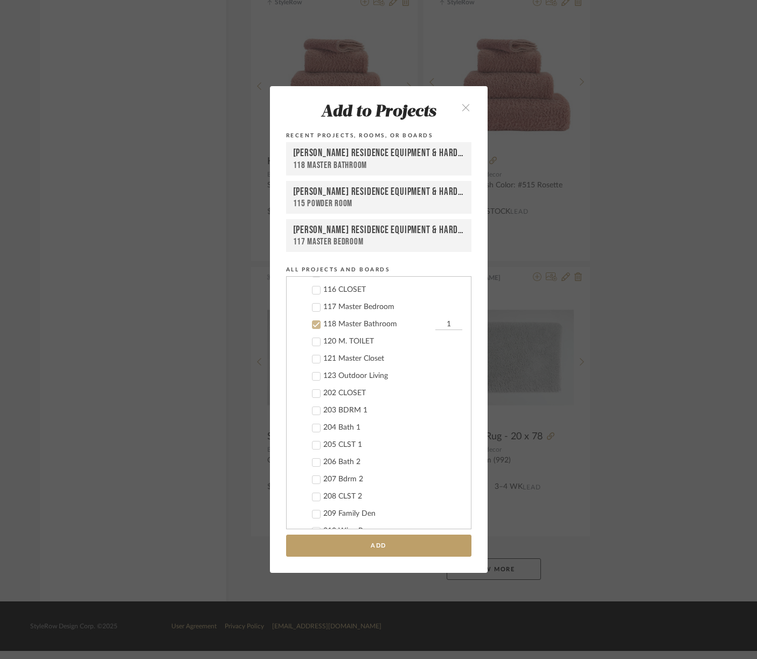
scroll to position [424, 0]
click at [312, 361] on icon at bounding box center [316, 363] width 8 height 8
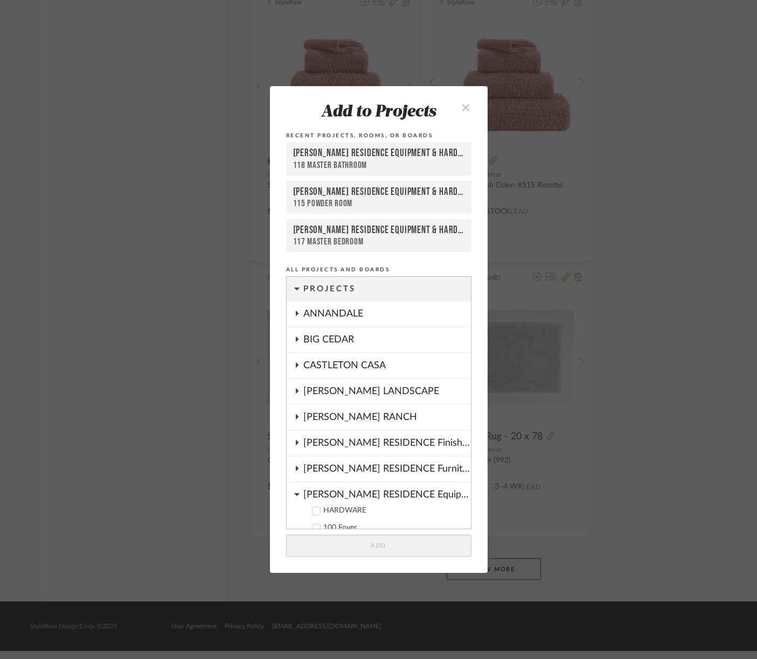
scroll to position [24, 0]
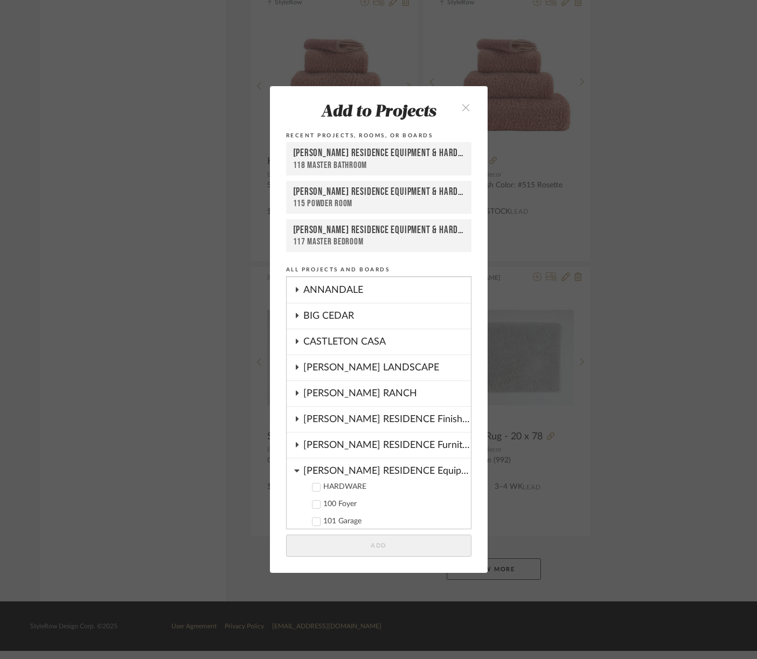
click at [294, 471] on icon at bounding box center [296, 470] width 5 height 9
click at [294, 292] on icon at bounding box center [296, 289] width 9 height 5
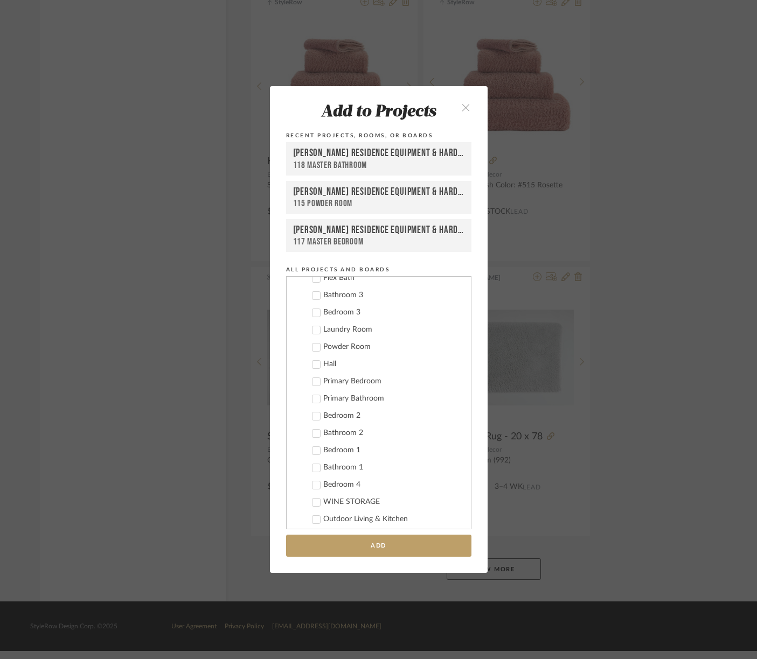
scroll to position [235, 0]
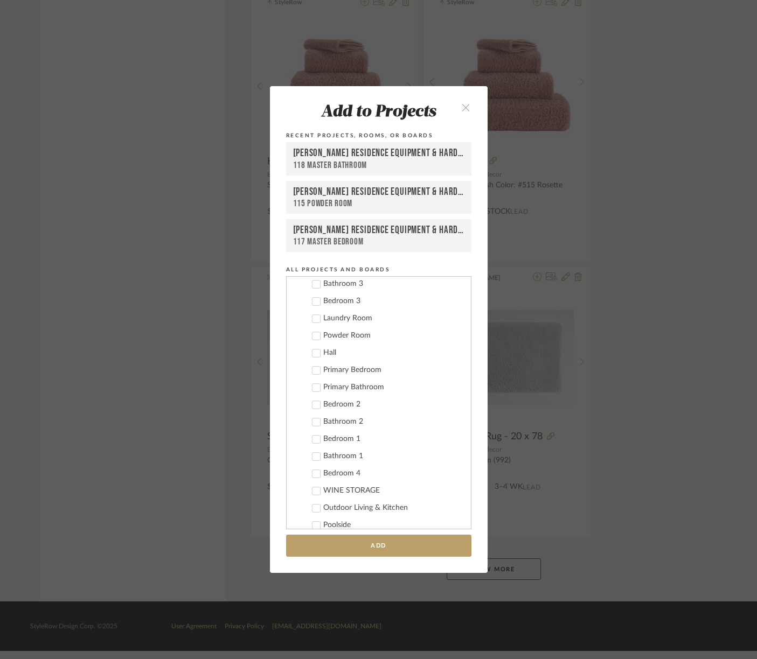
click at [312, 387] on icon at bounding box center [316, 388] width 8 height 8
click at [378, 547] on button "Add" at bounding box center [378, 546] width 185 height 22
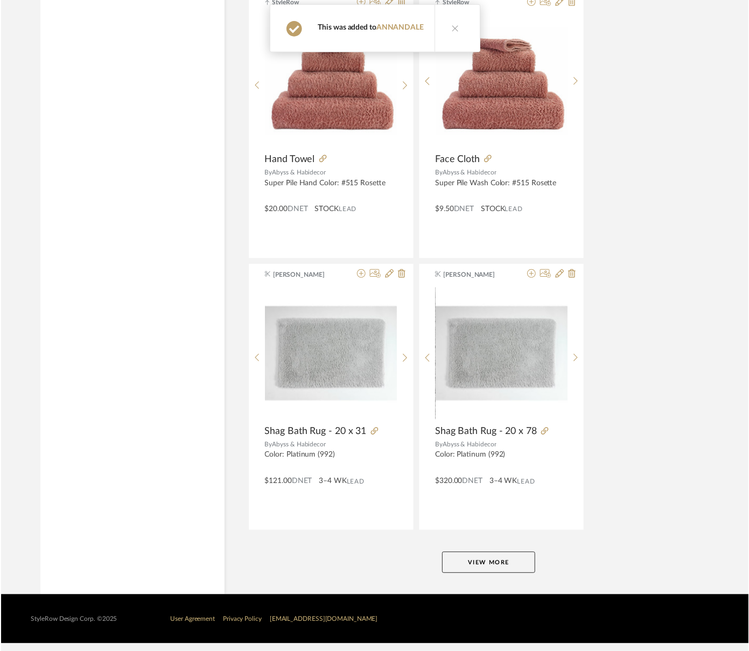
scroll to position [4653, 0]
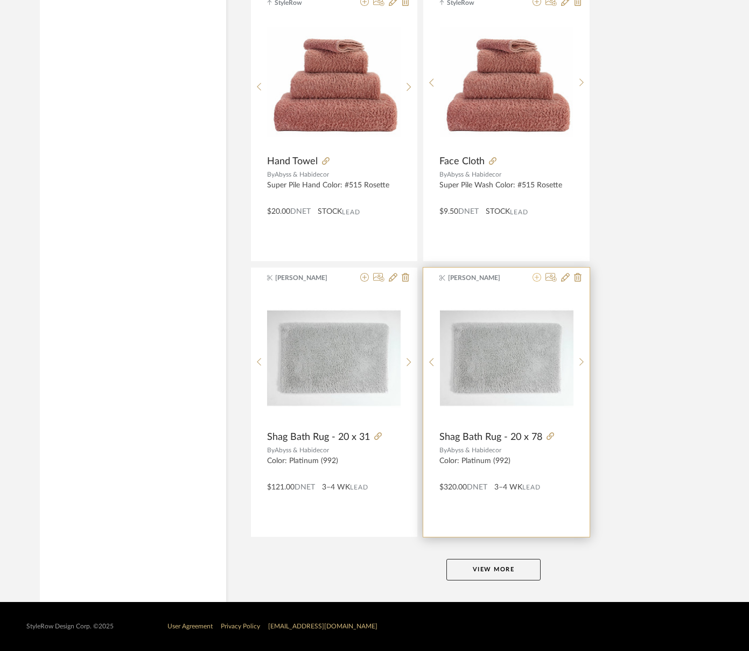
click at [535, 278] on icon at bounding box center [537, 277] width 9 height 9
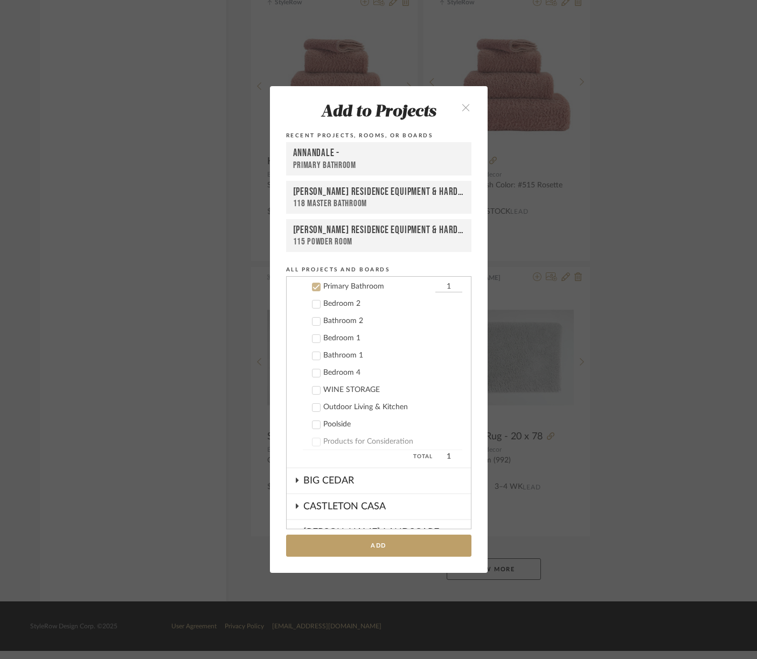
scroll to position [337, 0]
click at [368, 547] on button "Add" at bounding box center [378, 546] width 185 height 22
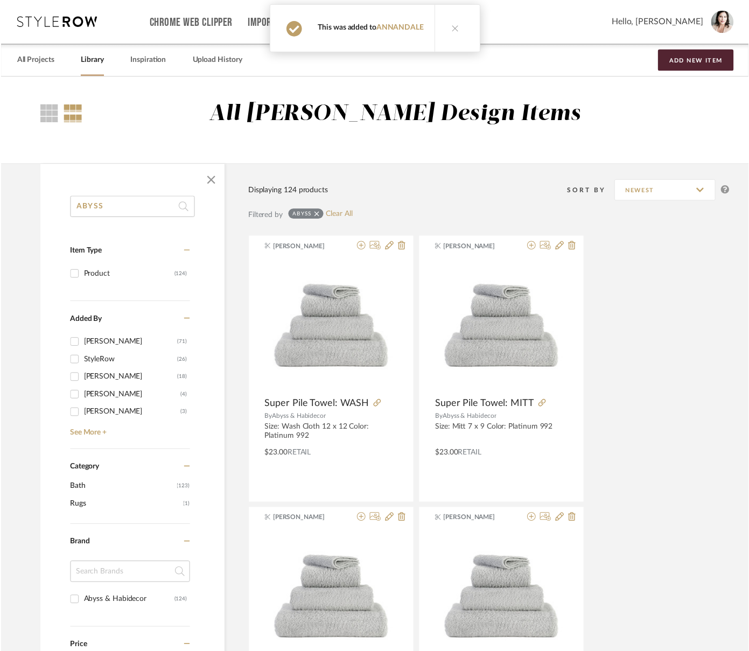
scroll to position [4653, 0]
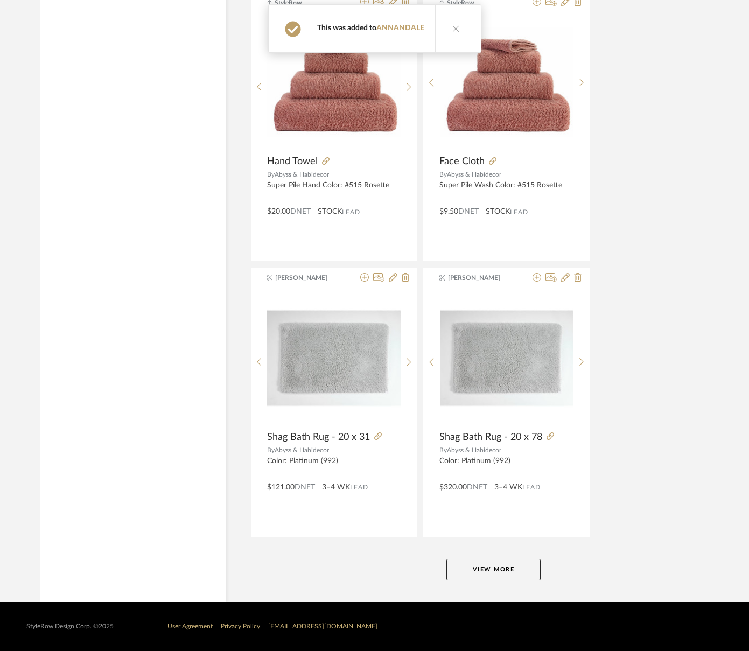
click at [494, 571] on button "View More" at bounding box center [493, 570] width 94 height 22
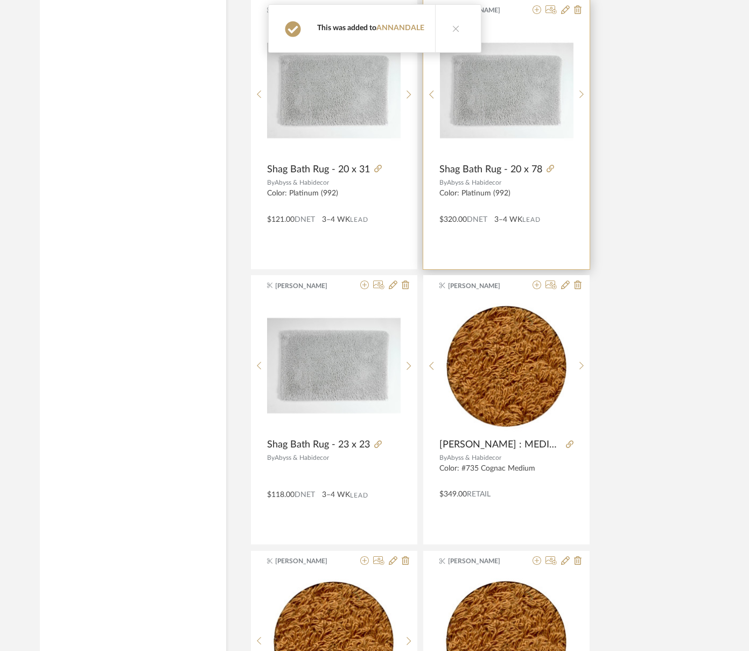
scroll to position [4924, 0]
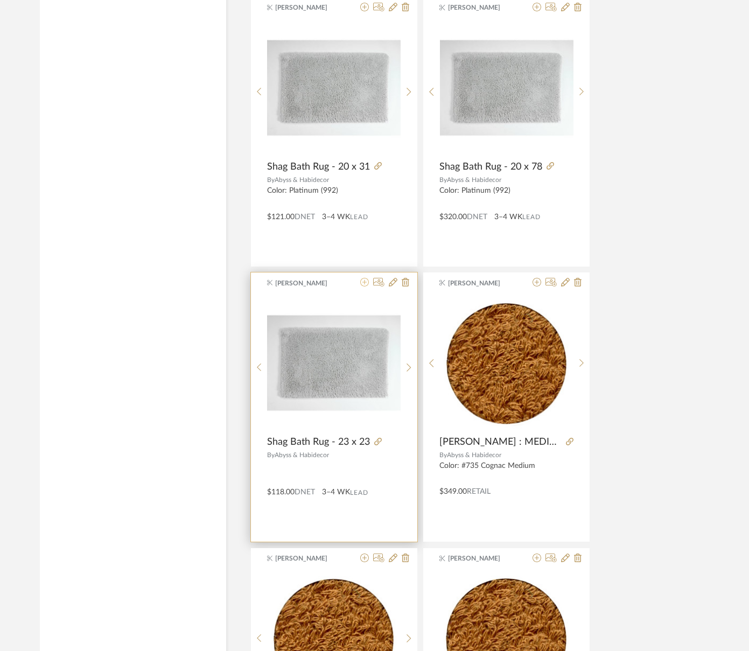
click at [365, 283] on icon at bounding box center [364, 282] width 9 height 9
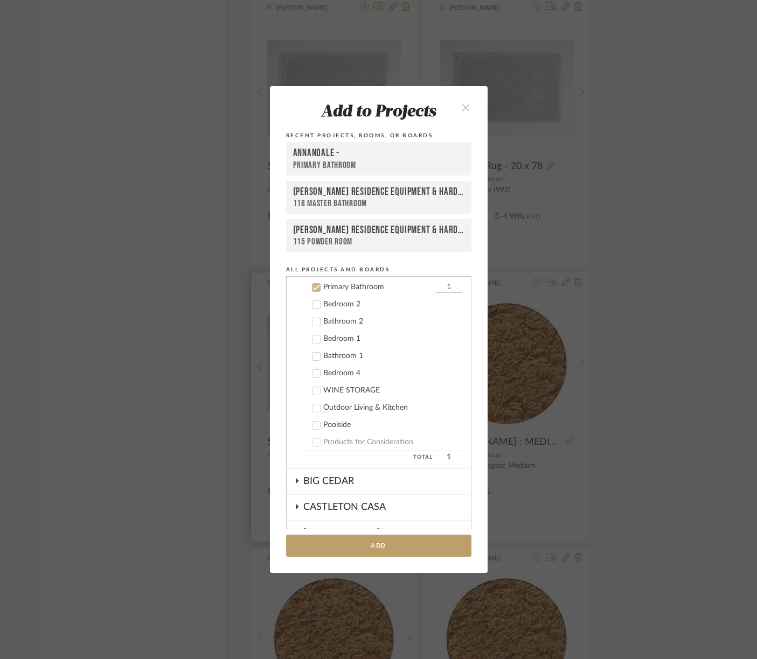
scroll to position [337, 0]
type input "2"
click at [375, 545] on button "Add" at bounding box center [378, 546] width 185 height 22
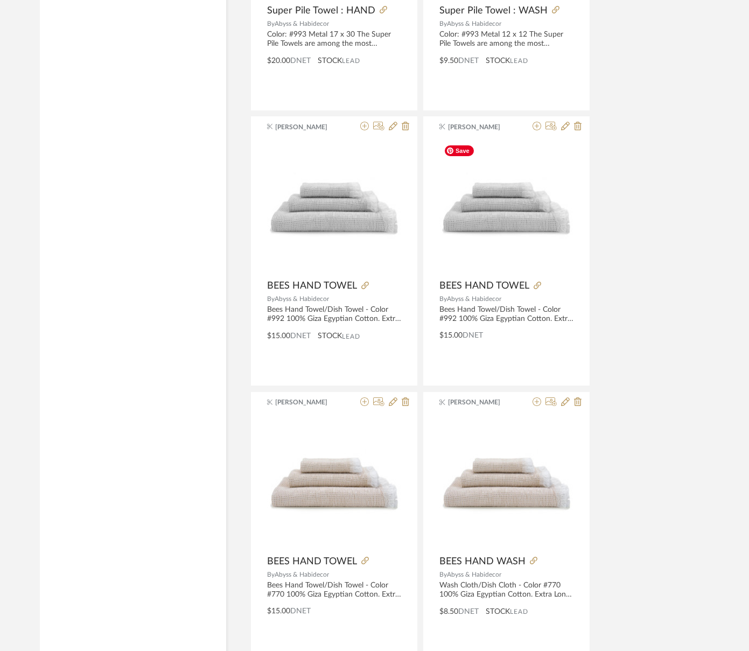
scroll to position [9612, 0]
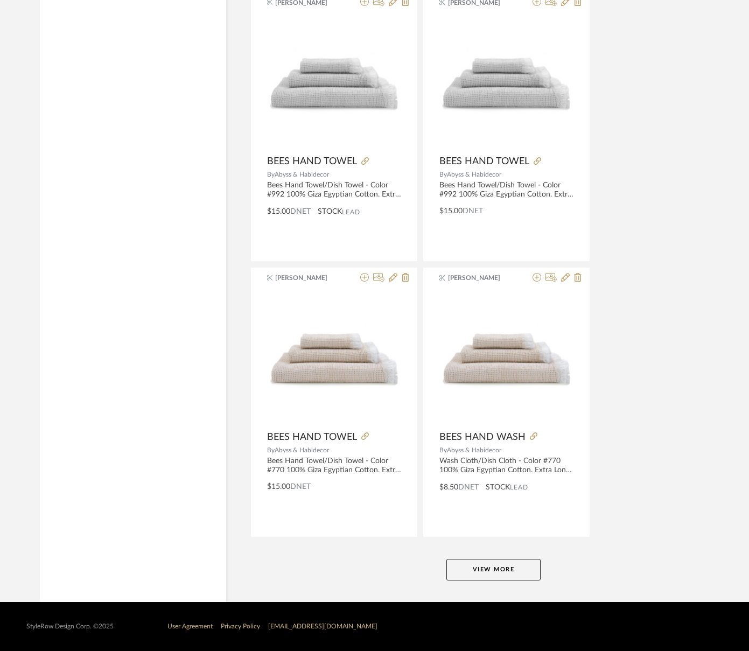
click at [492, 566] on button "View More" at bounding box center [493, 570] width 94 height 22
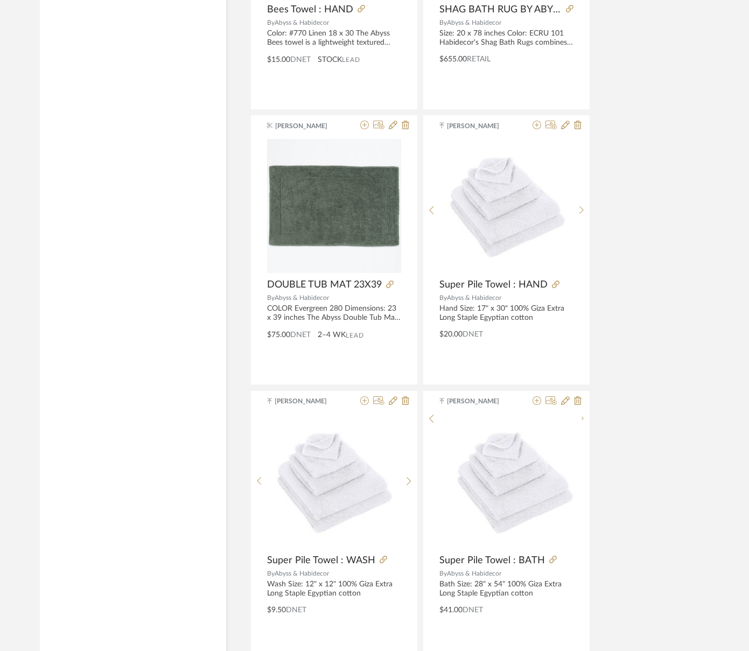
scroll to position [14570, 0]
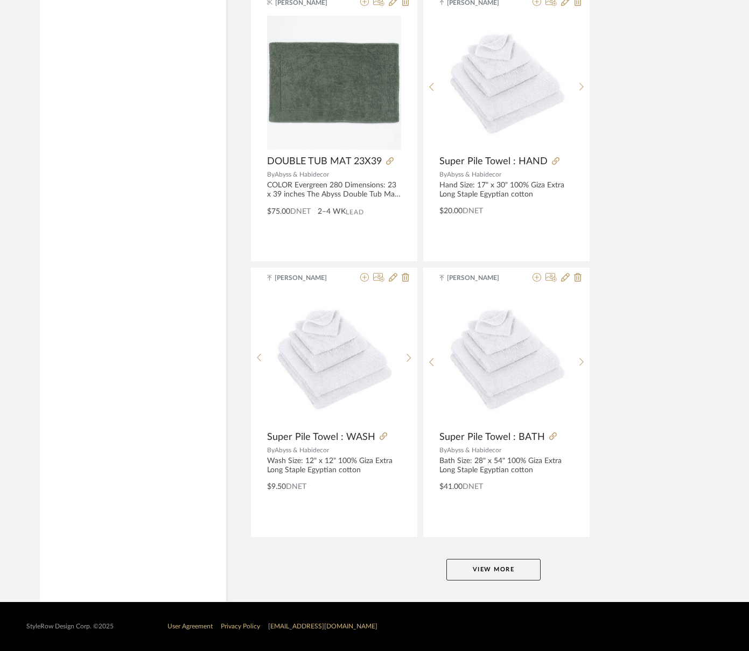
click at [473, 571] on button "View More" at bounding box center [493, 570] width 94 height 22
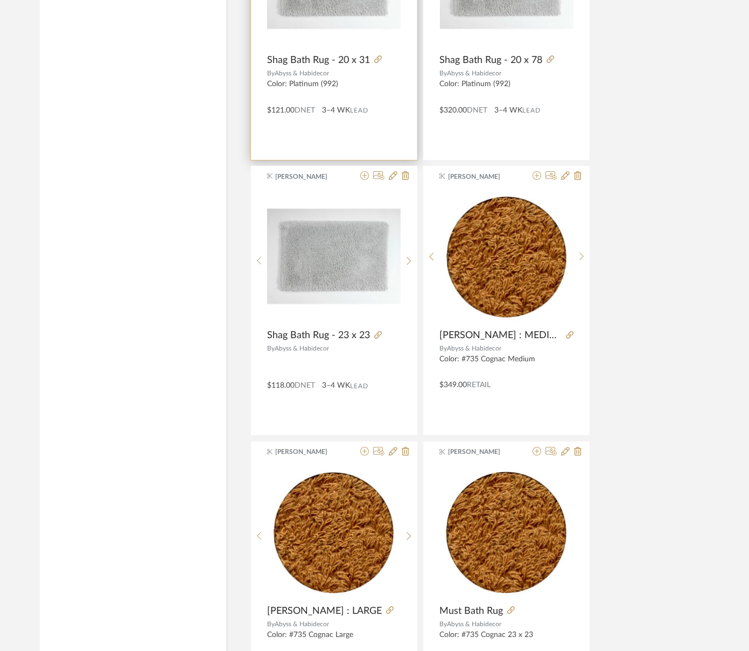
scroll to position [5037, 0]
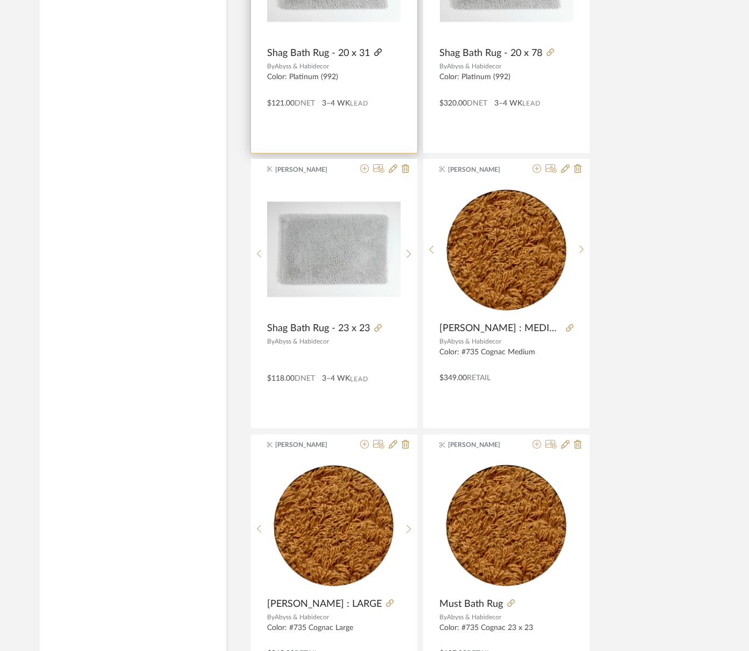
click at [376, 52] on icon at bounding box center [378, 52] width 8 height 8
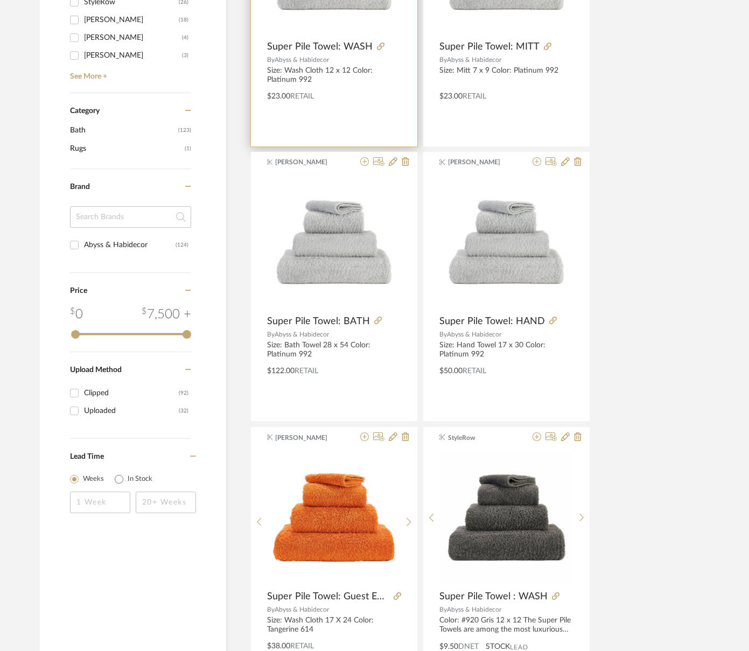
scroll to position [562, 0]
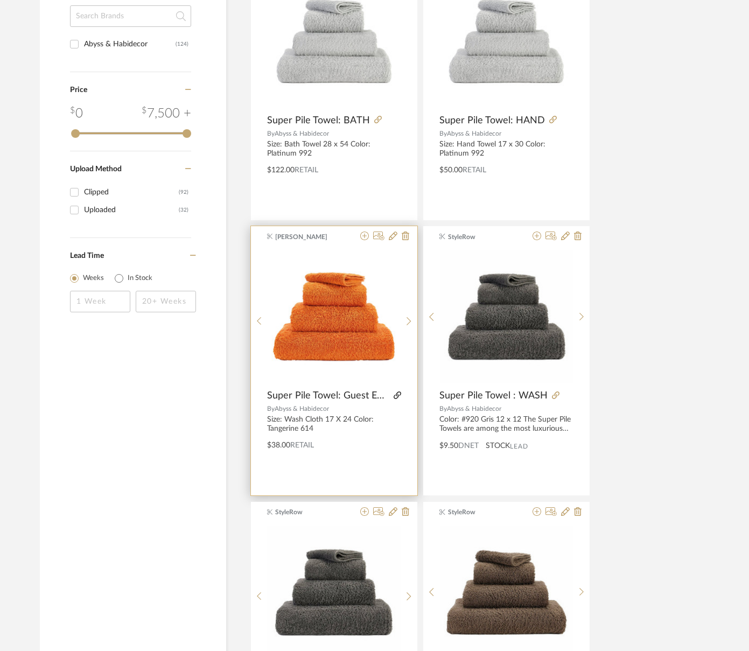
click at [397, 395] on icon at bounding box center [398, 396] width 8 height 8
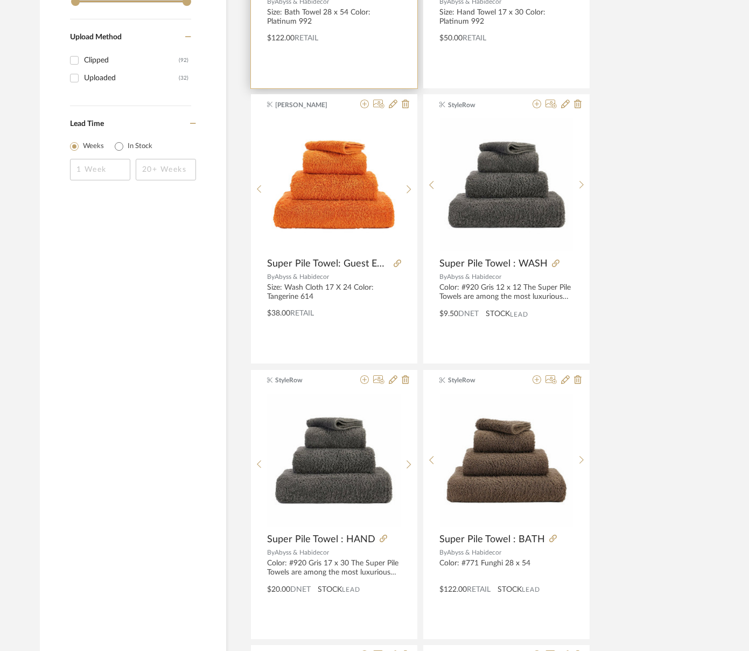
scroll to position [711, 0]
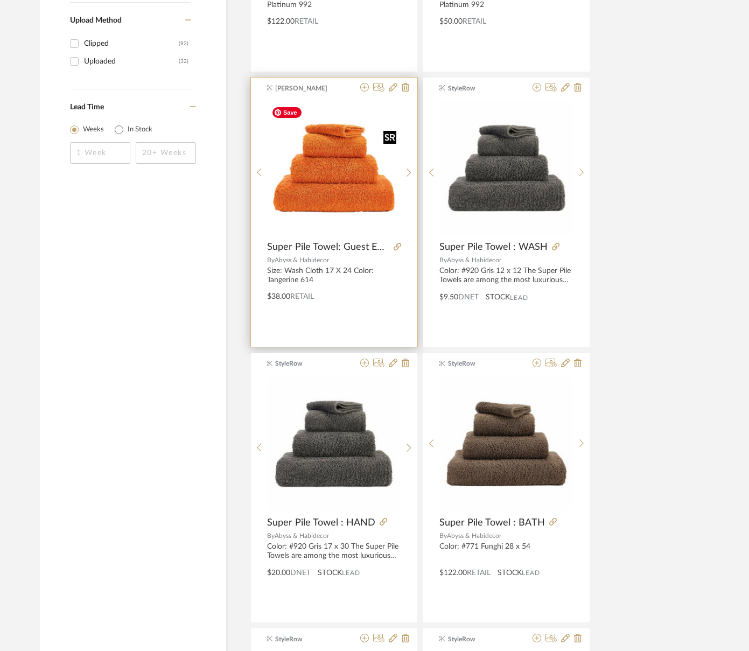
click at [357, 222] on img "0" at bounding box center [334, 168] width 134 height 134
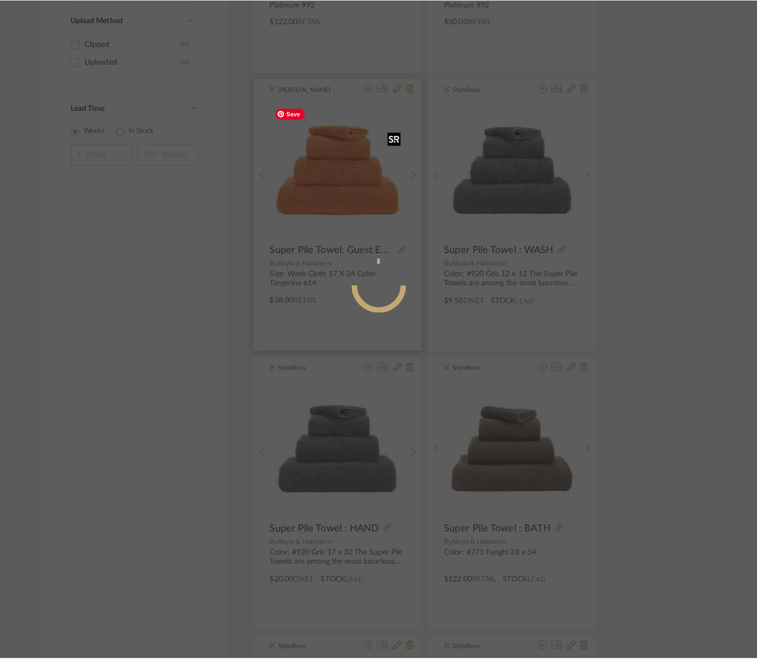
scroll to position [0, 0]
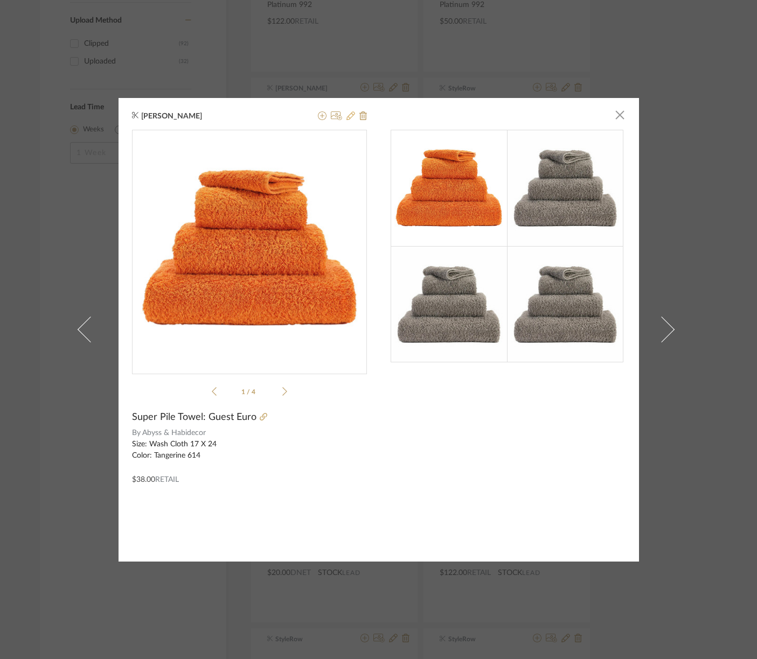
click at [350, 116] on icon at bounding box center [350, 115] width 9 height 9
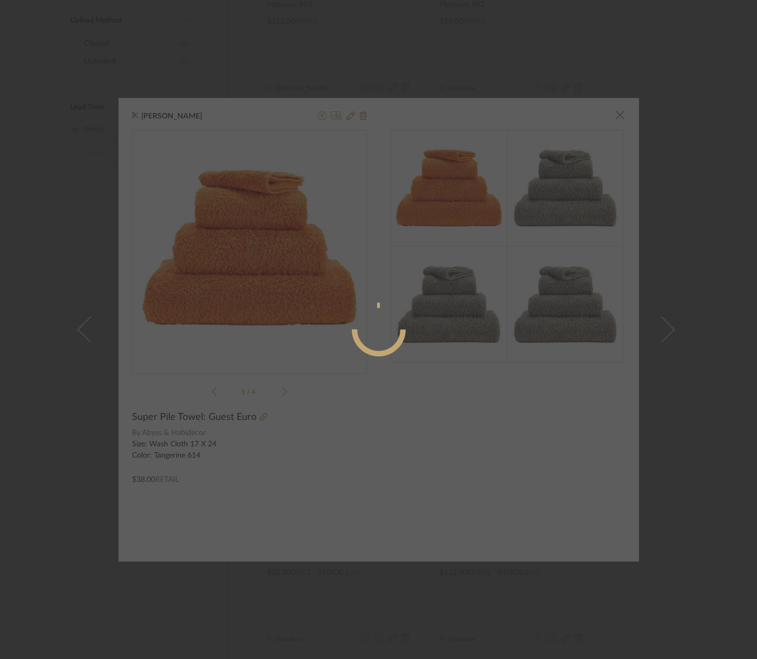
radio input "true"
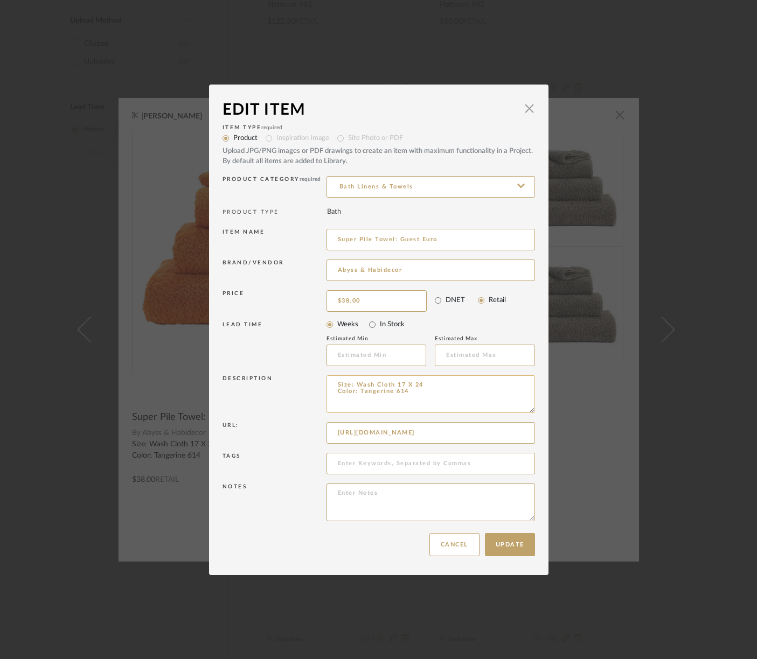
click at [368, 386] on textarea "Size: Wash Cloth 17 X 24 Color: Tangerine 614" at bounding box center [430, 394] width 208 height 38
type textarea "Size: Guest Euro 17 X 24 Color: Tangerine 614"
click at [508, 554] on button "Update" at bounding box center [510, 544] width 50 height 23
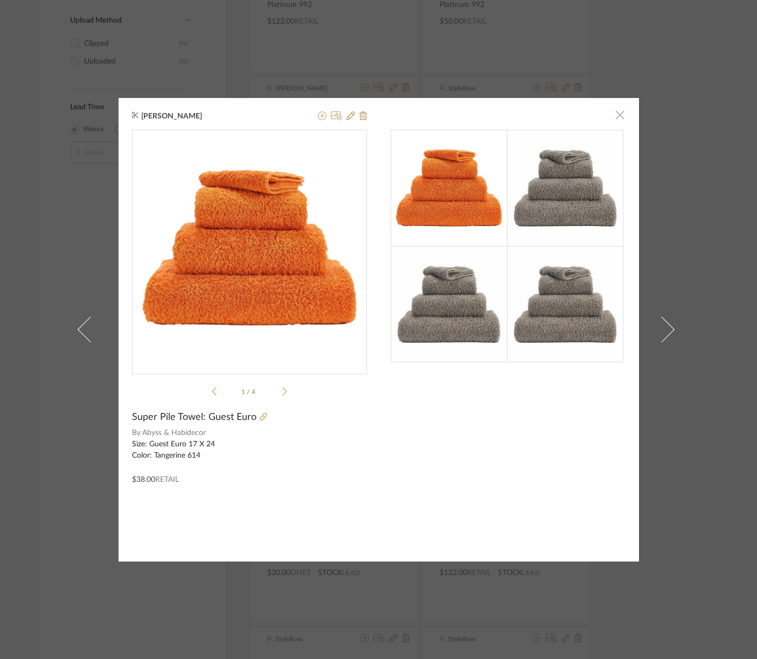
click at [619, 116] on span "button" at bounding box center [620, 115] width 22 height 22
